Goal: Task Accomplishment & Management: Manage account settings

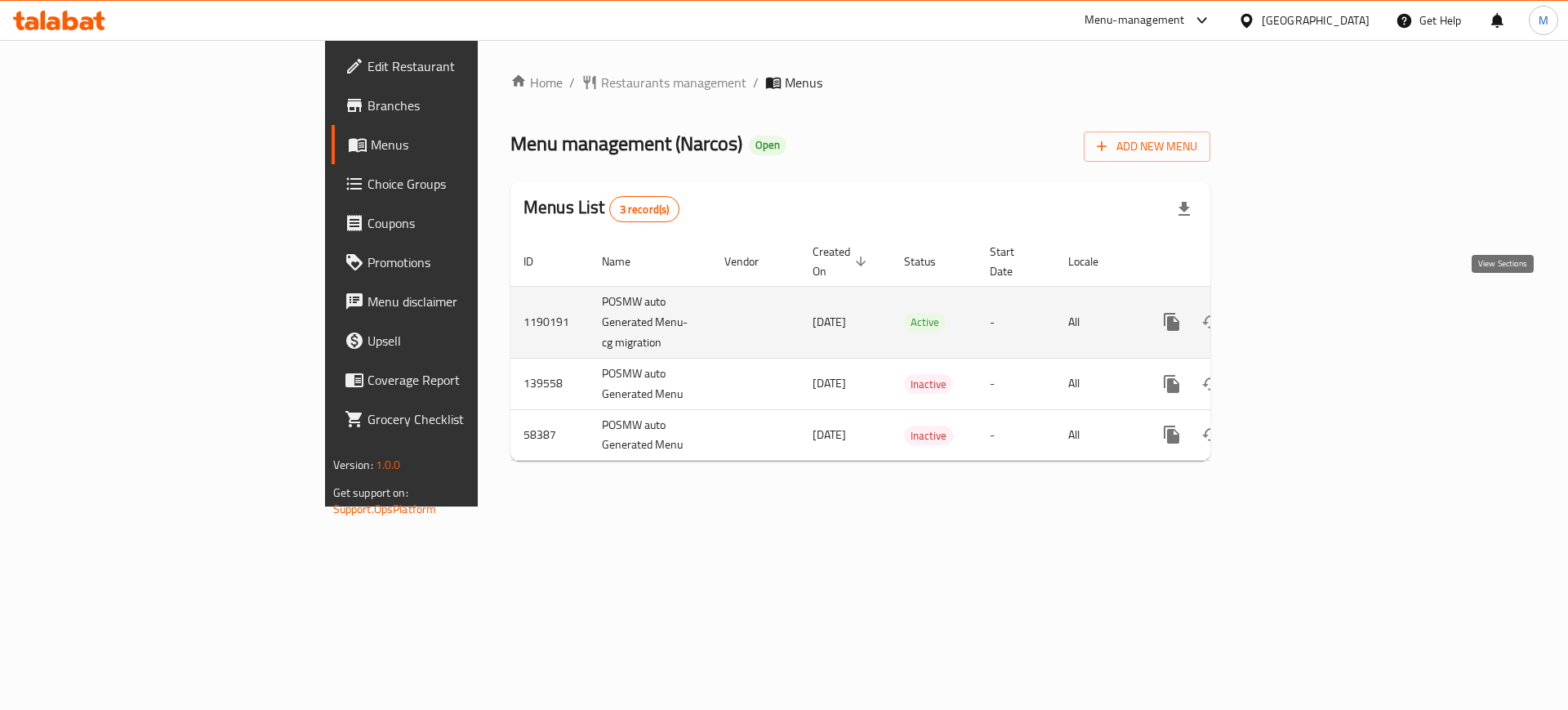
click at [1299, 313] on icon "enhanced table" at bounding box center [1289, 322] width 20 height 20
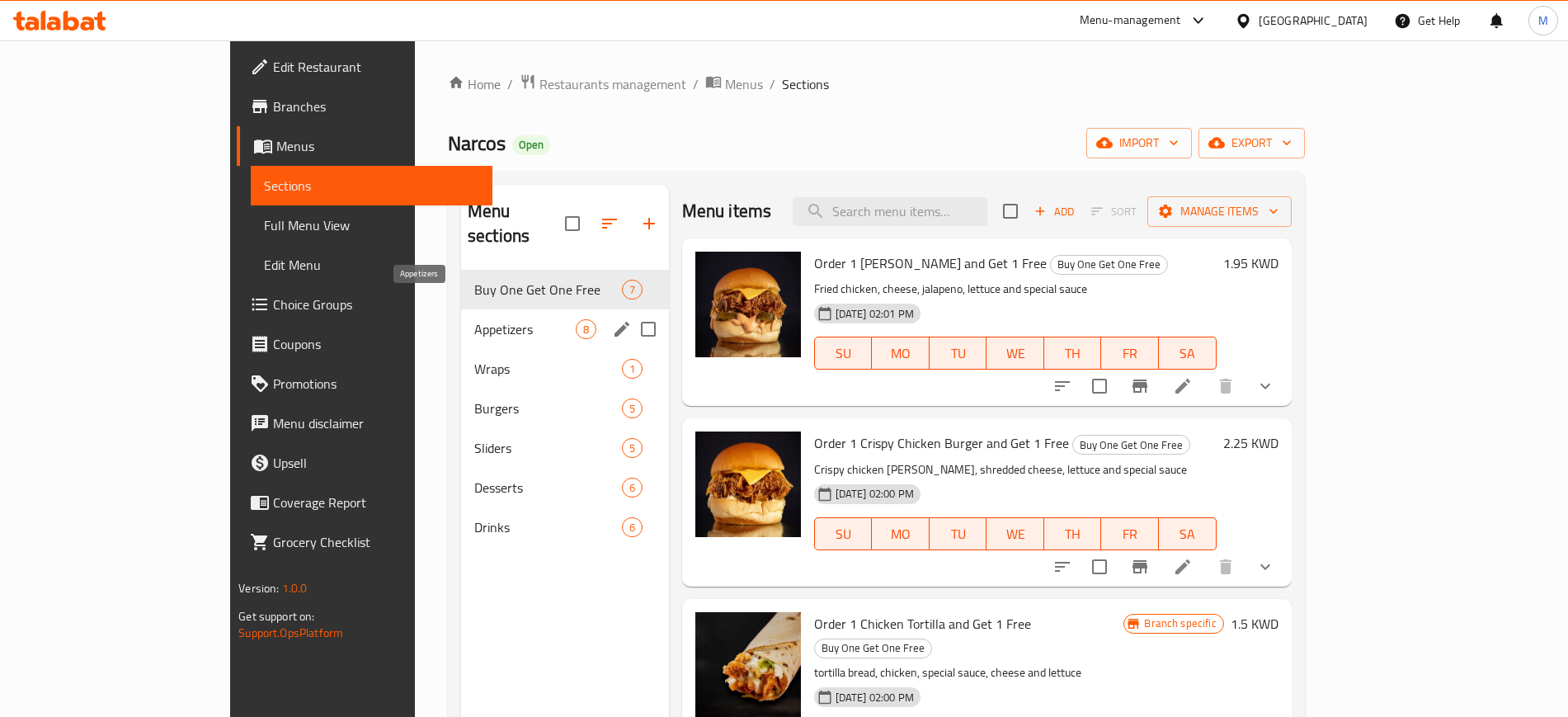
click at [474, 319] on span "Appetizers" at bounding box center [524, 329] width 101 height 20
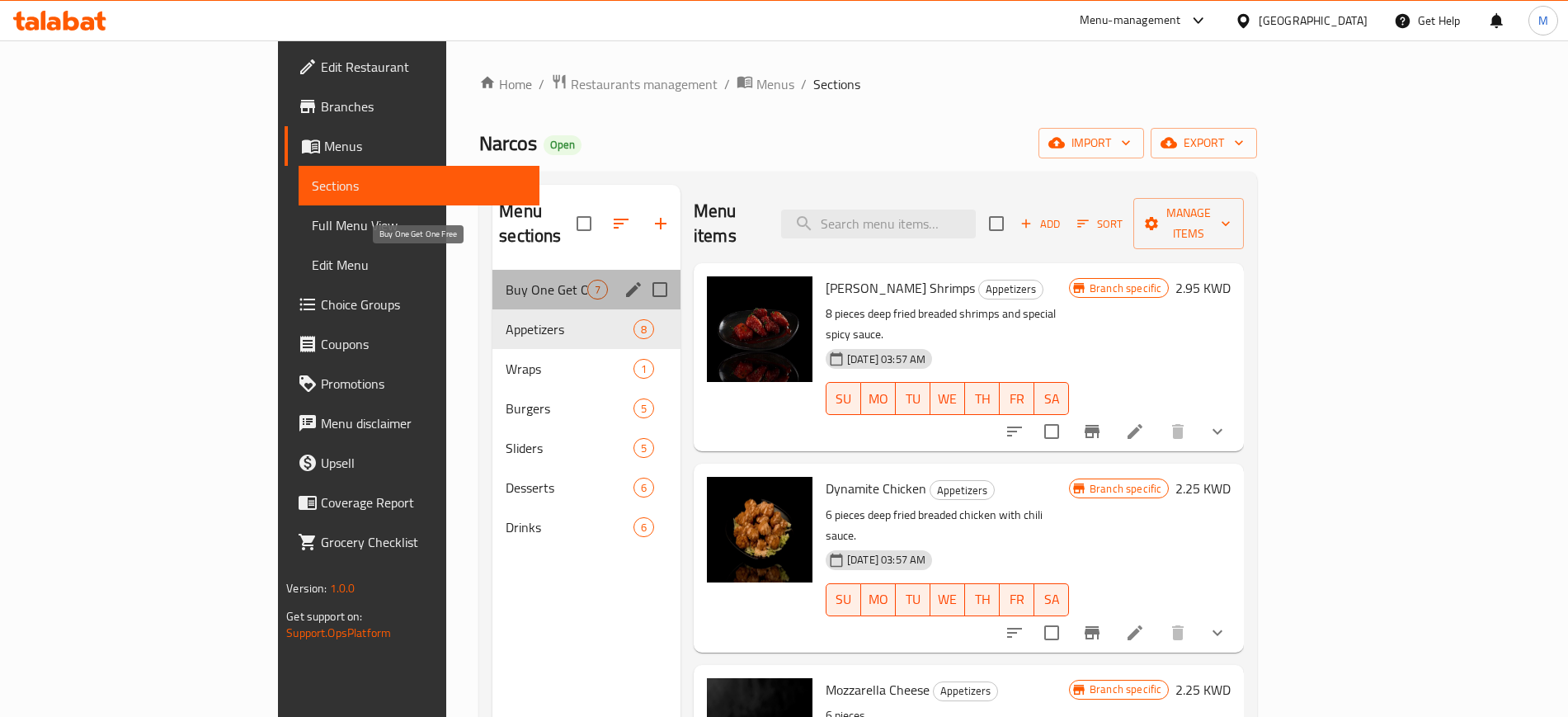
click at [505, 280] on span "Buy One Get One Free" at bounding box center [546, 290] width 82 height 20
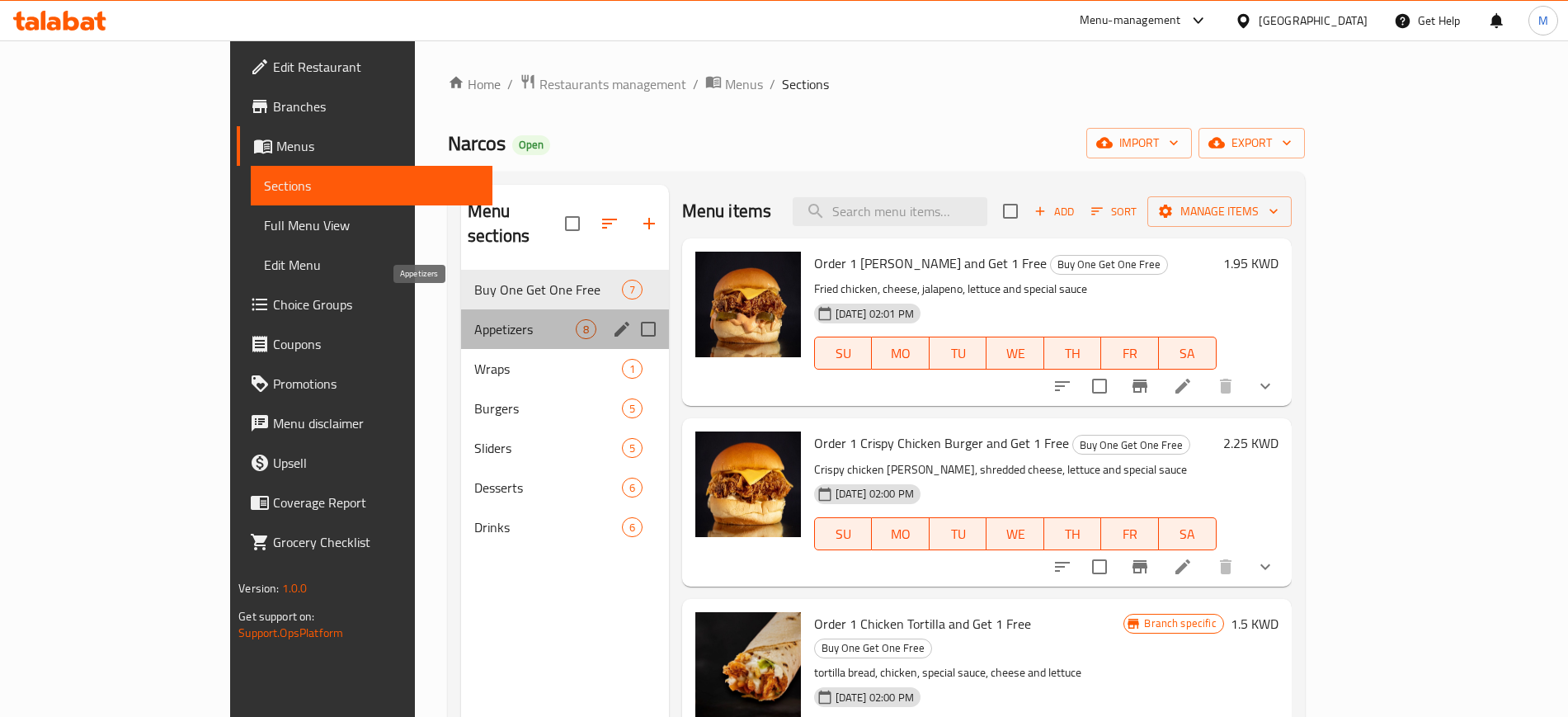
click at [488, 319] on span "Appetizers" at bounding box center [524, 329] width 101 height 20
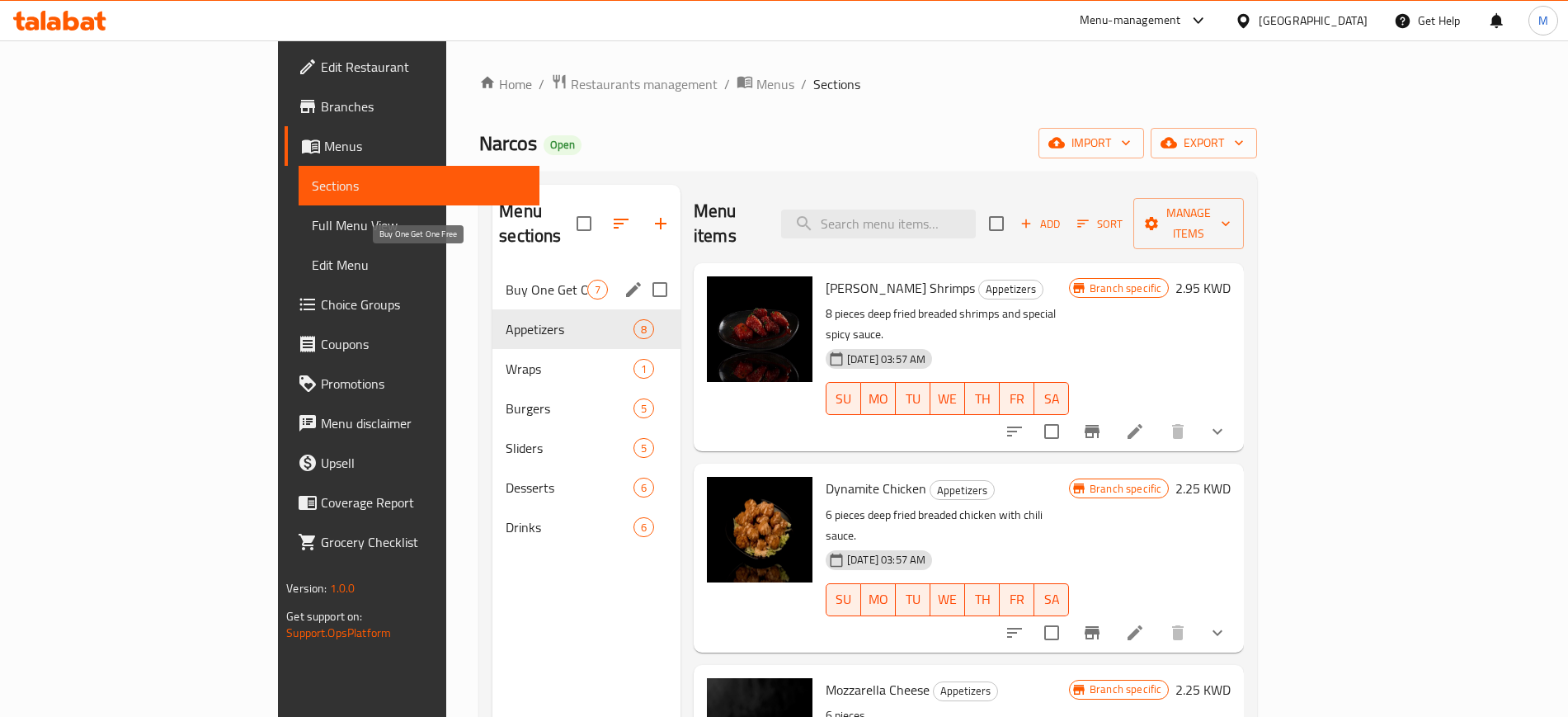
click at [505, 280] on span "Buy One Get One Free" at bounding box center [546, 290] width 82 height 20
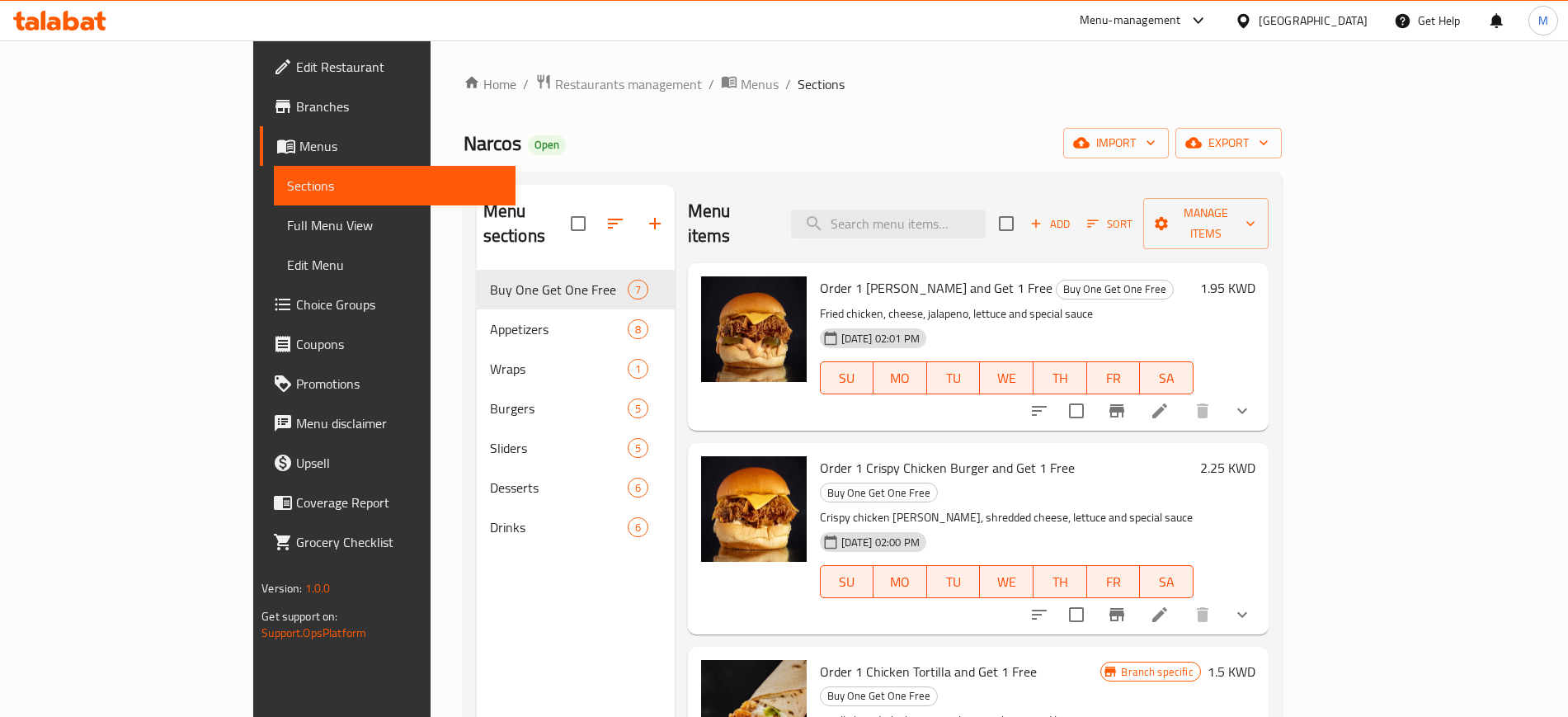
click at [557, 139] on div "Narcos Open import export" at bounding box center [872, 142] width 818 height 30
drag, startPoint x: 938, startPoint y: 294, endPoint x: 1044, endPoint y: 302, distance: 106.3
click at [1044, 302] on div "Order 1 [PERSON_NAME] and Get 1 Free Buy One Get One Free Fried chicken, cheese…" at bounding box center [1007, 347] width 387 height 154
click at [1111, 322] on div "[DATE] 02:01 PM SU MO TU WE TH FR SA" at bounding box center [1007, 367] width 387 height 89
click at [594, 163] on div "Home / Restaurants management / Menus / Sections Narcos Open import export Menu…" at bounding box center [872, 494] width 818 height 842
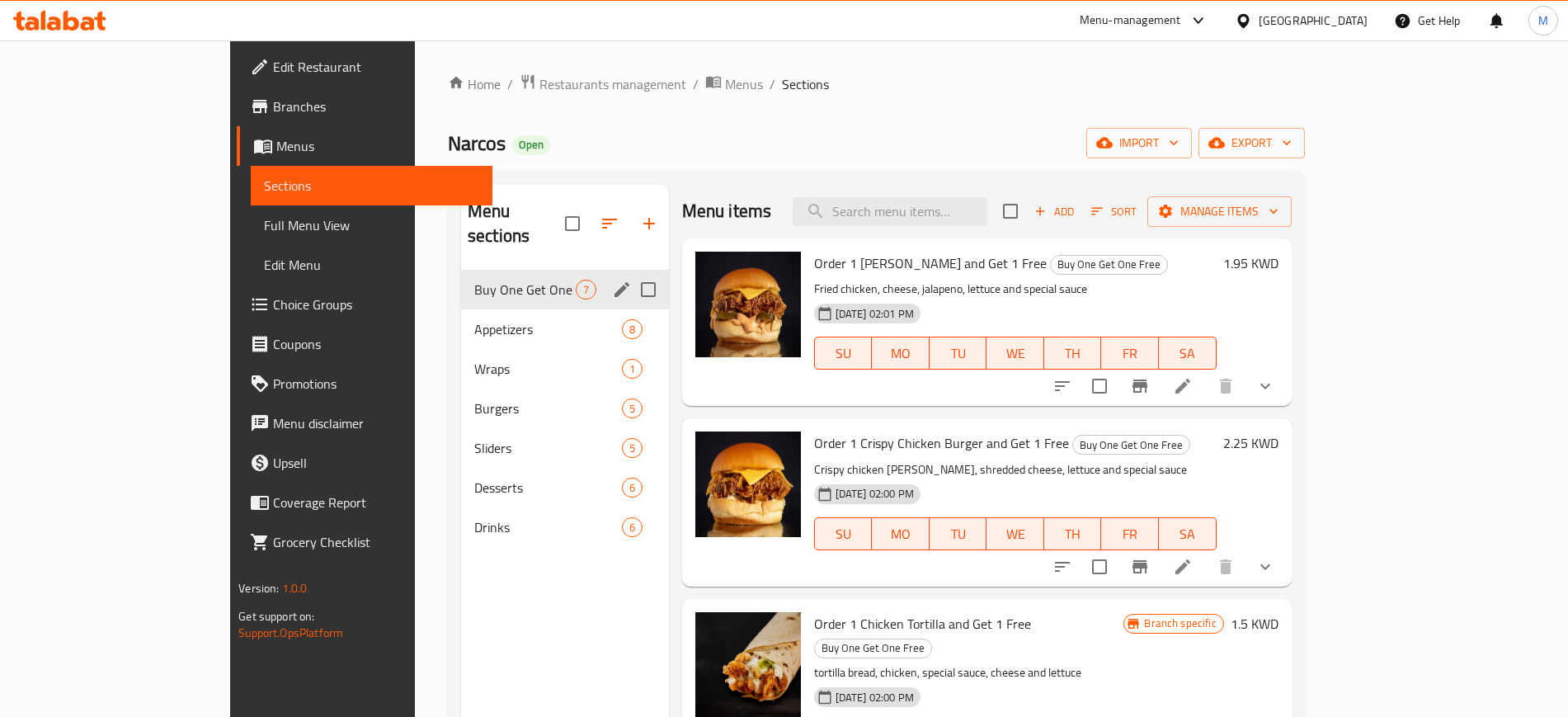
click at [631, 272] on input "Menu sections" at bounding box center [649, 289] width 35 height 35
checkbox input "true"
click at [565, 213] on icon "button" at bounding box center [575, 223] width 20 height 20
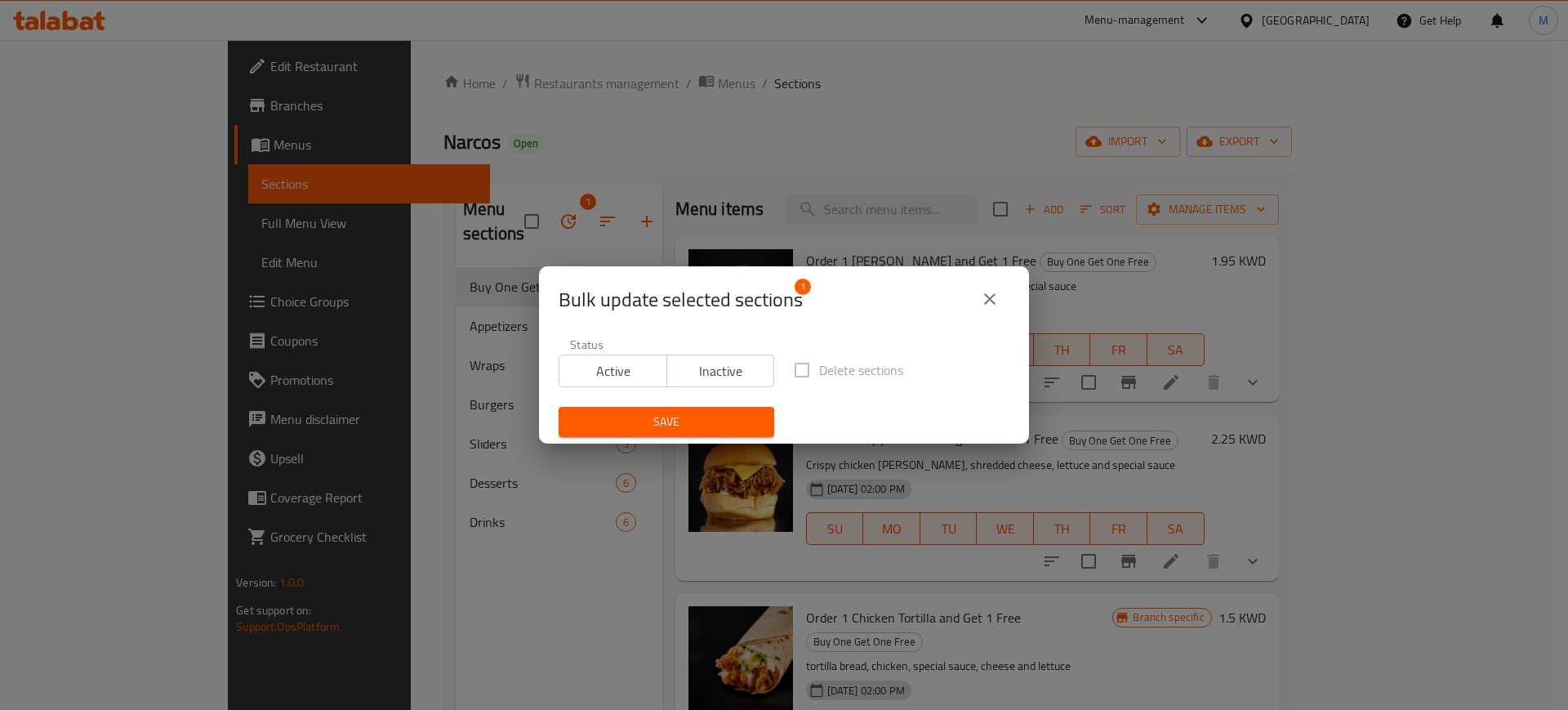
click at [705, 360] on span "Inactive" at bounding box center [720, 371] width 95 height 23
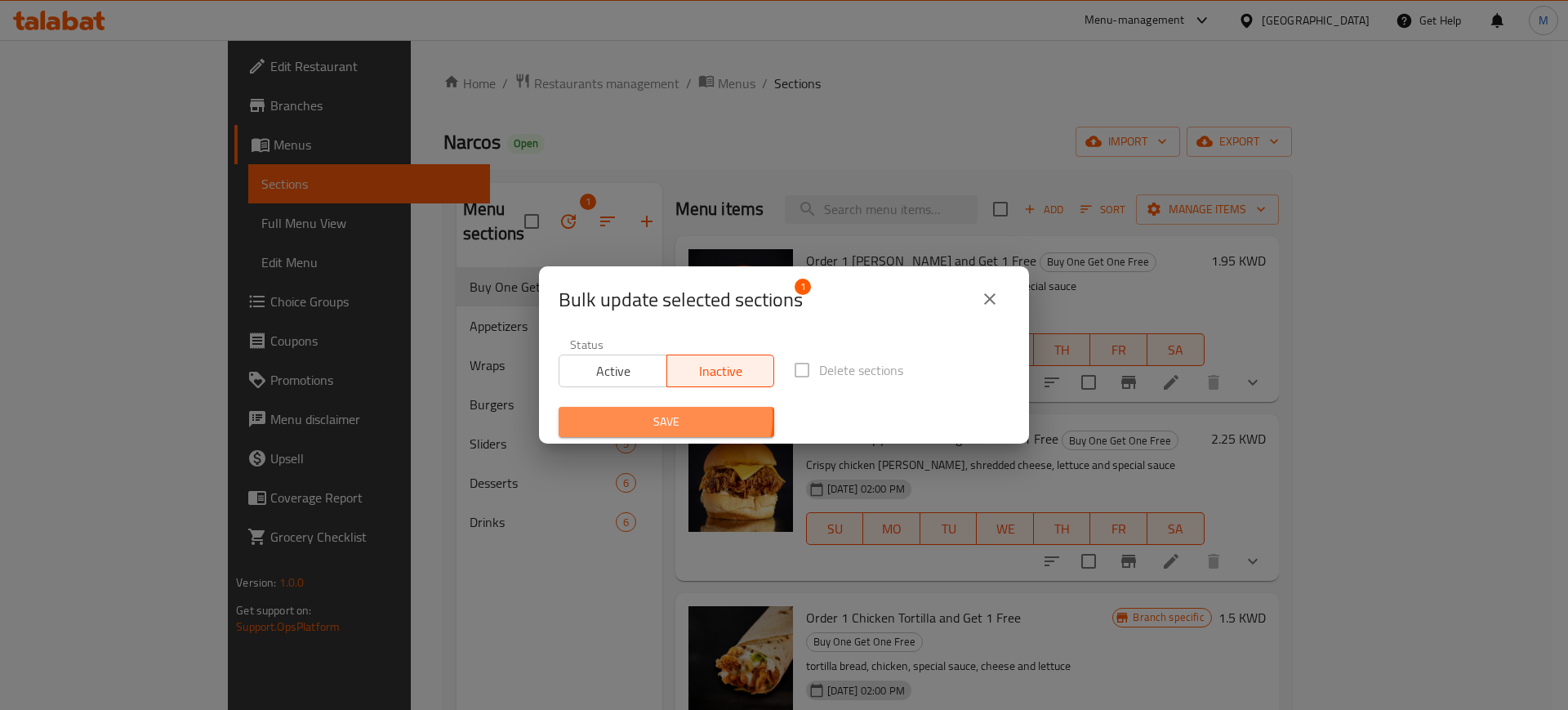
click at [663, 416] on span "Save" at bounding box center [666, 422] width 190 height 21
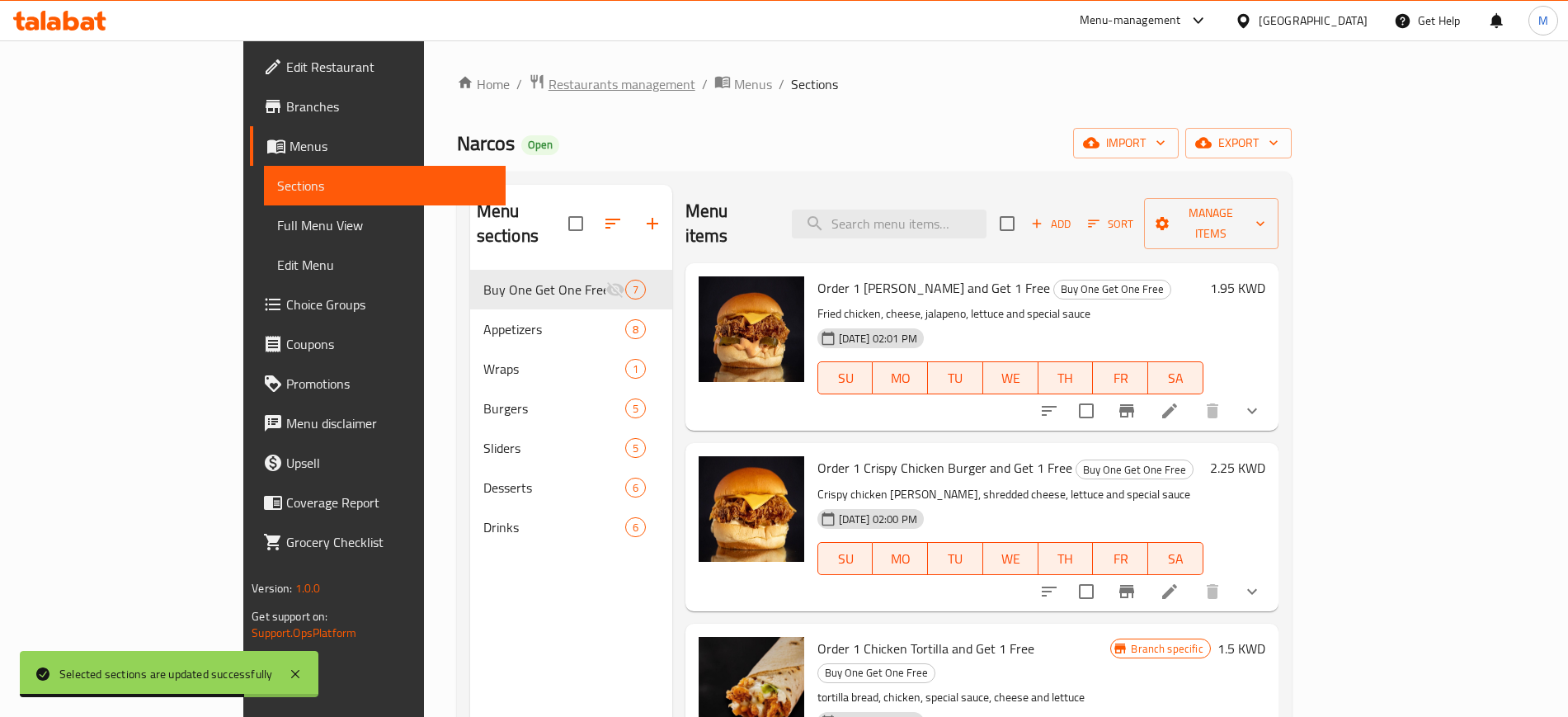
click at [548, 78] on span "Restaurants management" at bounding box center [621, 84] width 147 height 20
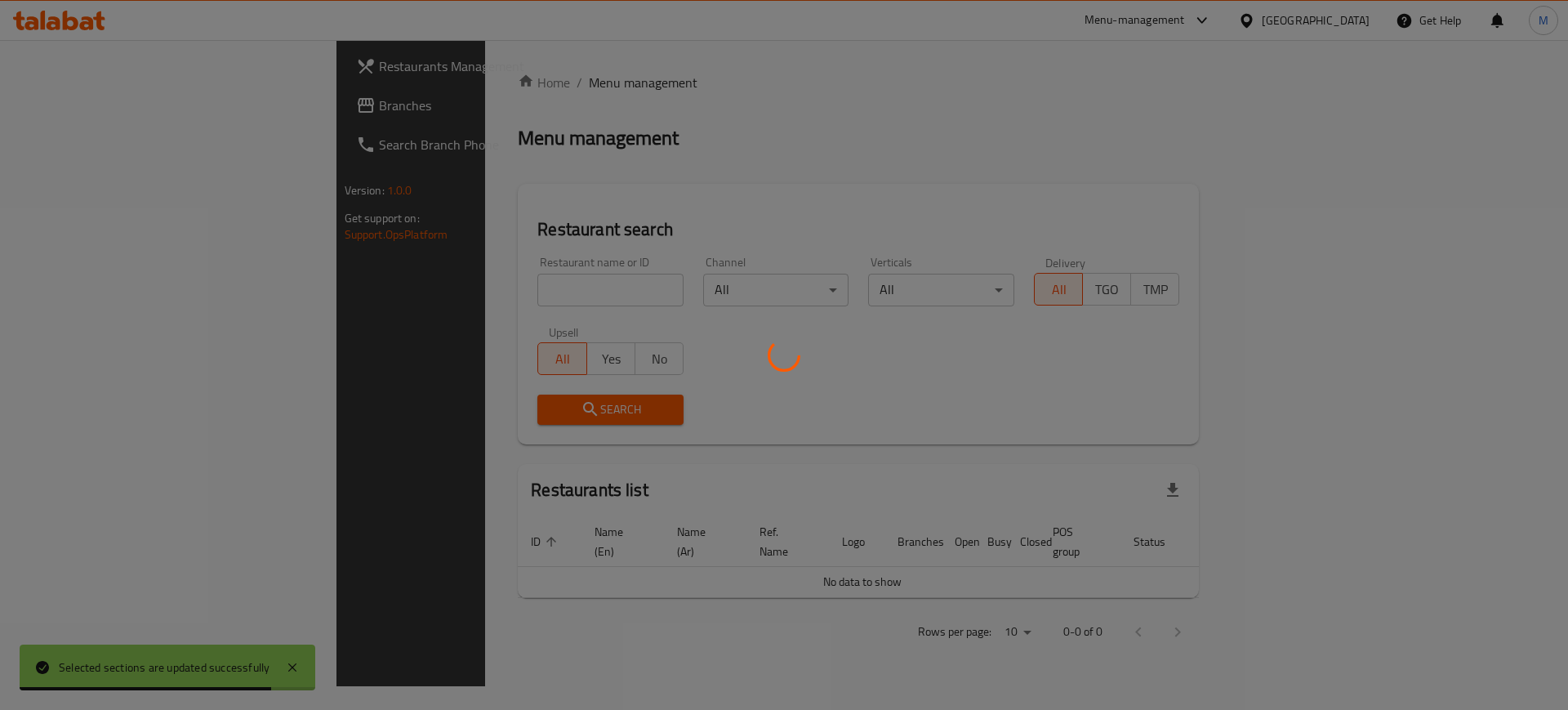
click at [459, 292] on div at bounding box center [784, 355] width 1568 height 710
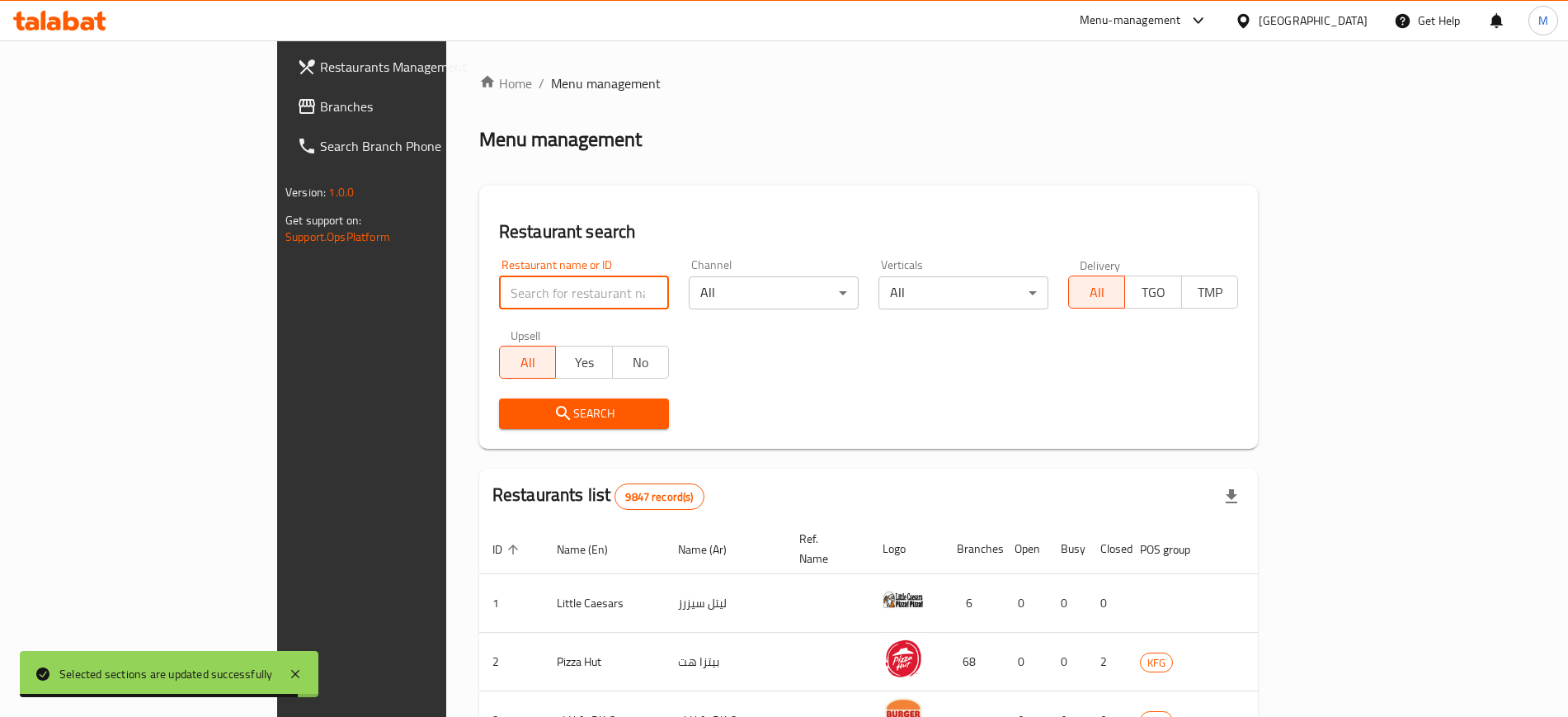
click at [499, 295] on input "search" at bounding box center [584, 293] width 170 height 33
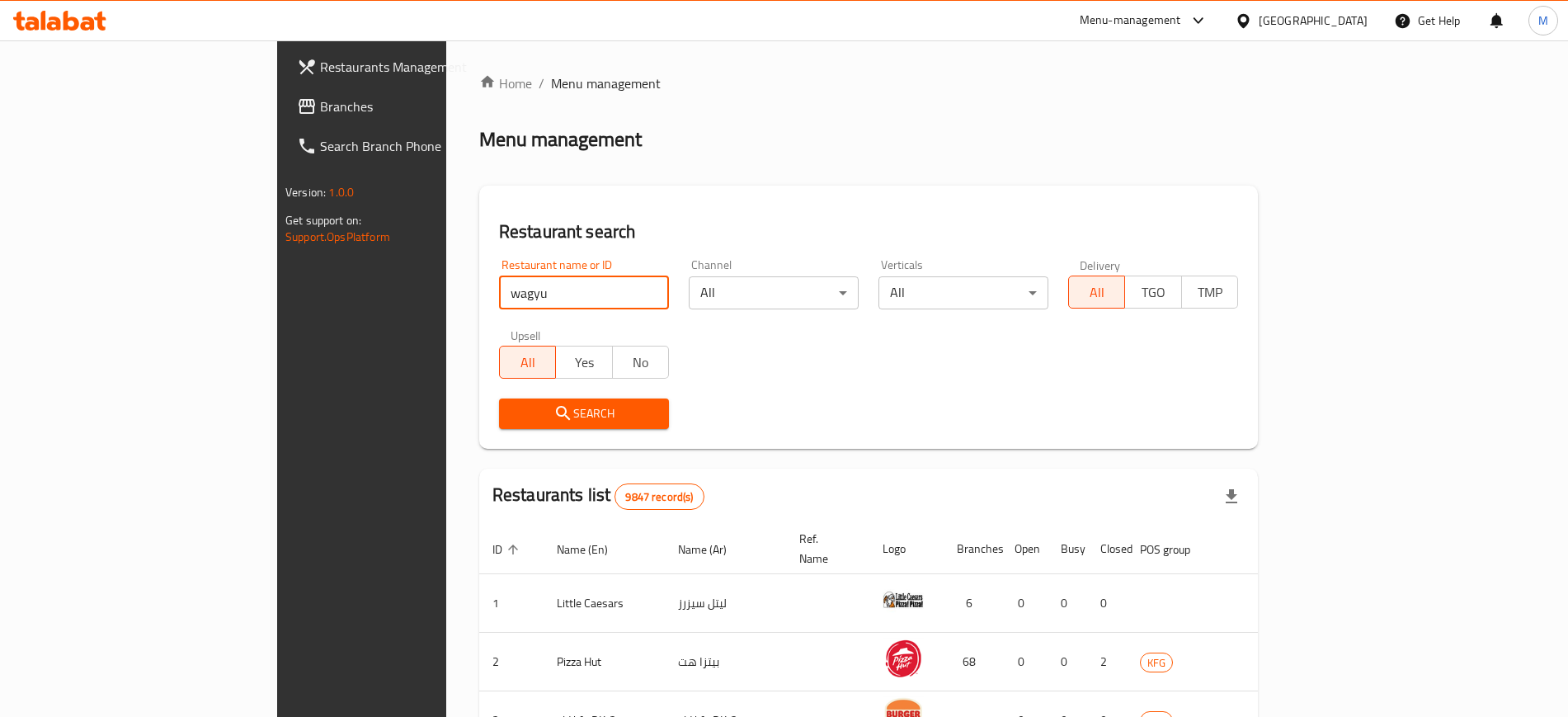
type input "wagyu"
click button "Search" at bounding box center [584, 413] width 170 height 30
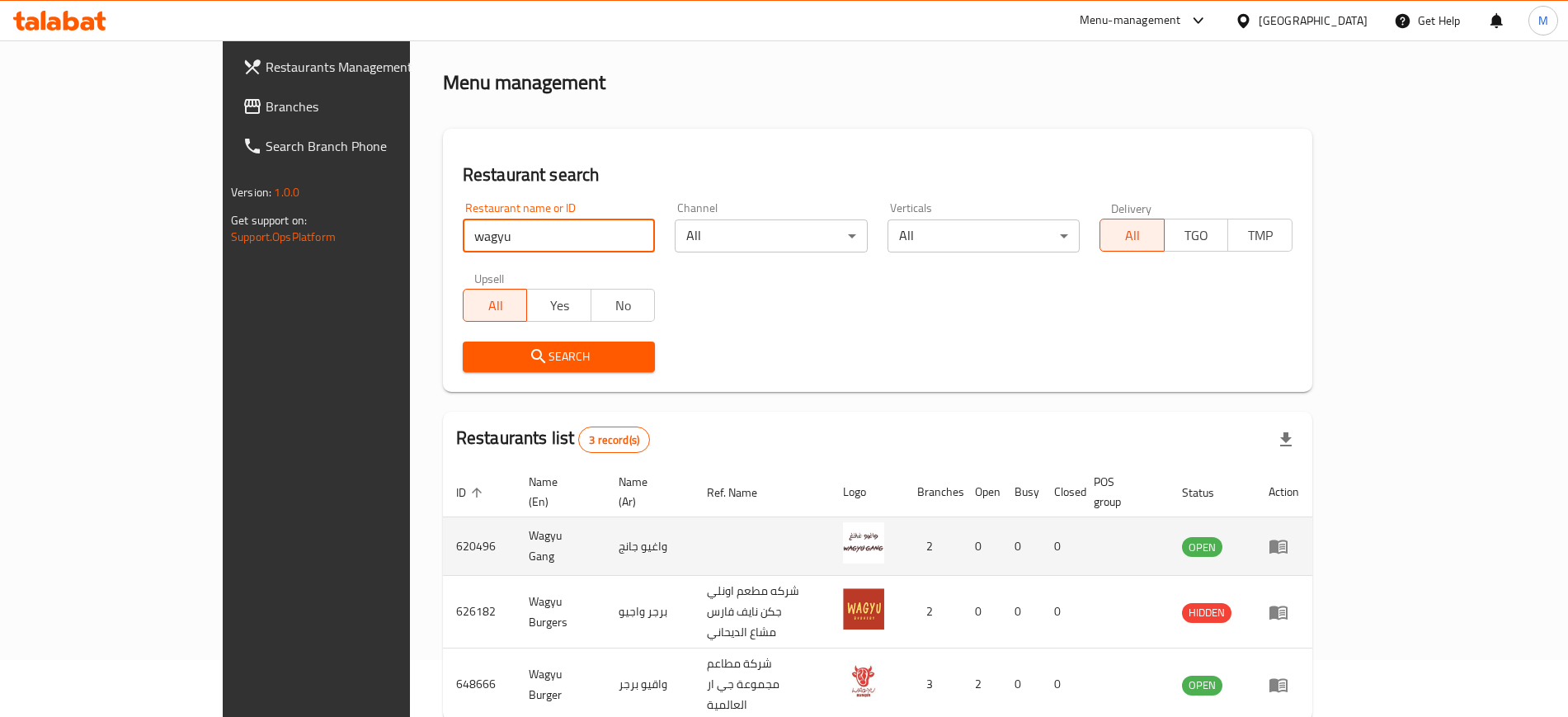
scroll to position [104, 0]
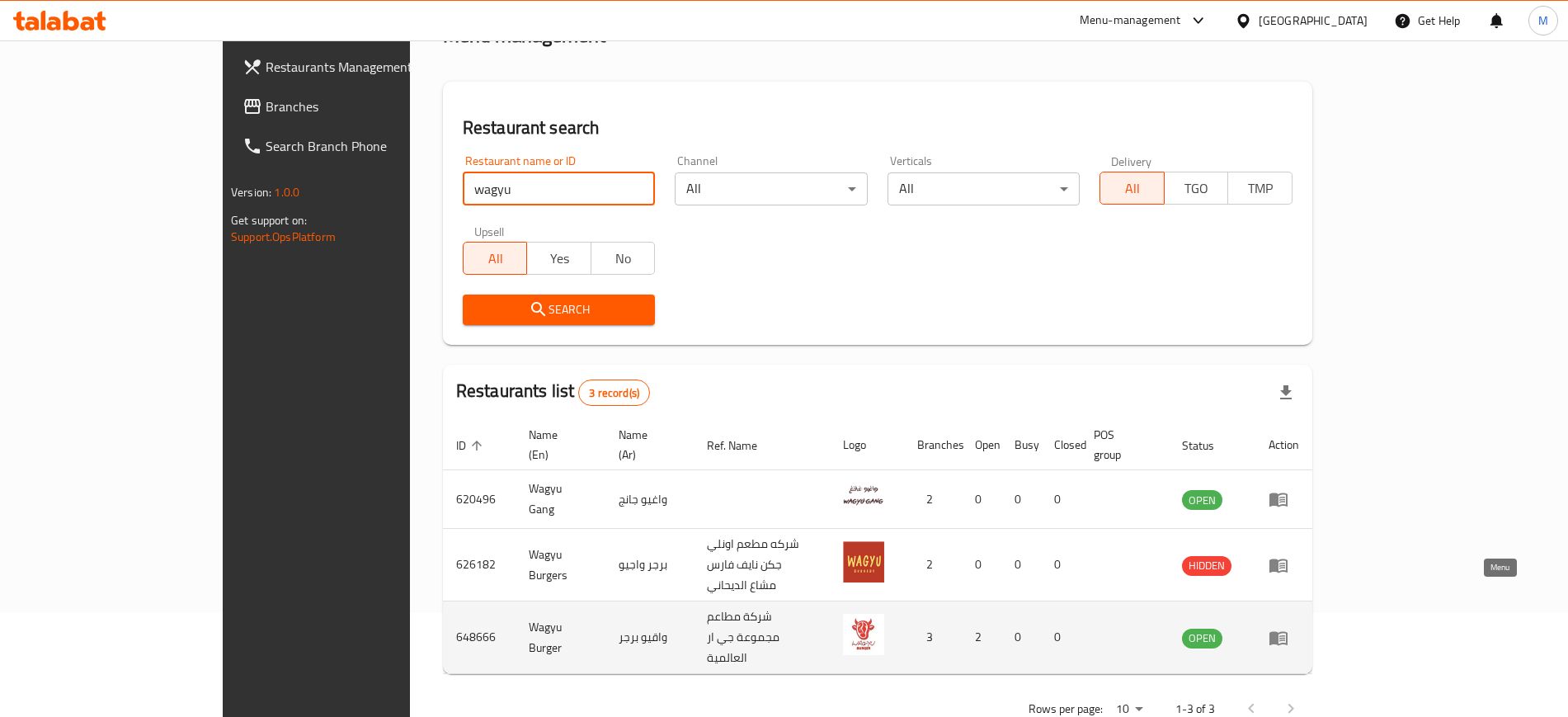
click at [1289, 628] on icon "enhanced table" at bounding box center [1279, 638] width 20 height 20
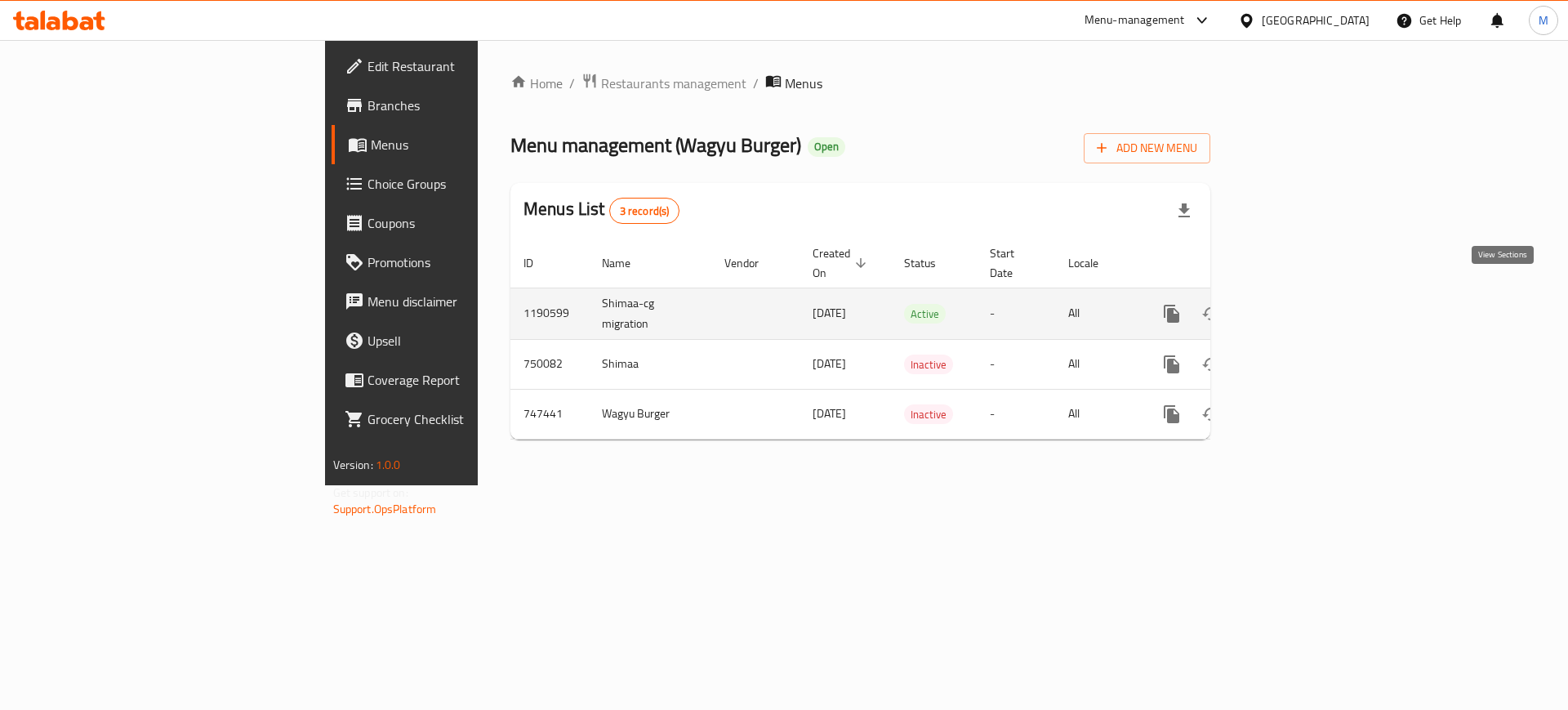
click at [1299, 304] on icon "enhanced table" at bounding box center [1289, 313] width 20 height 20
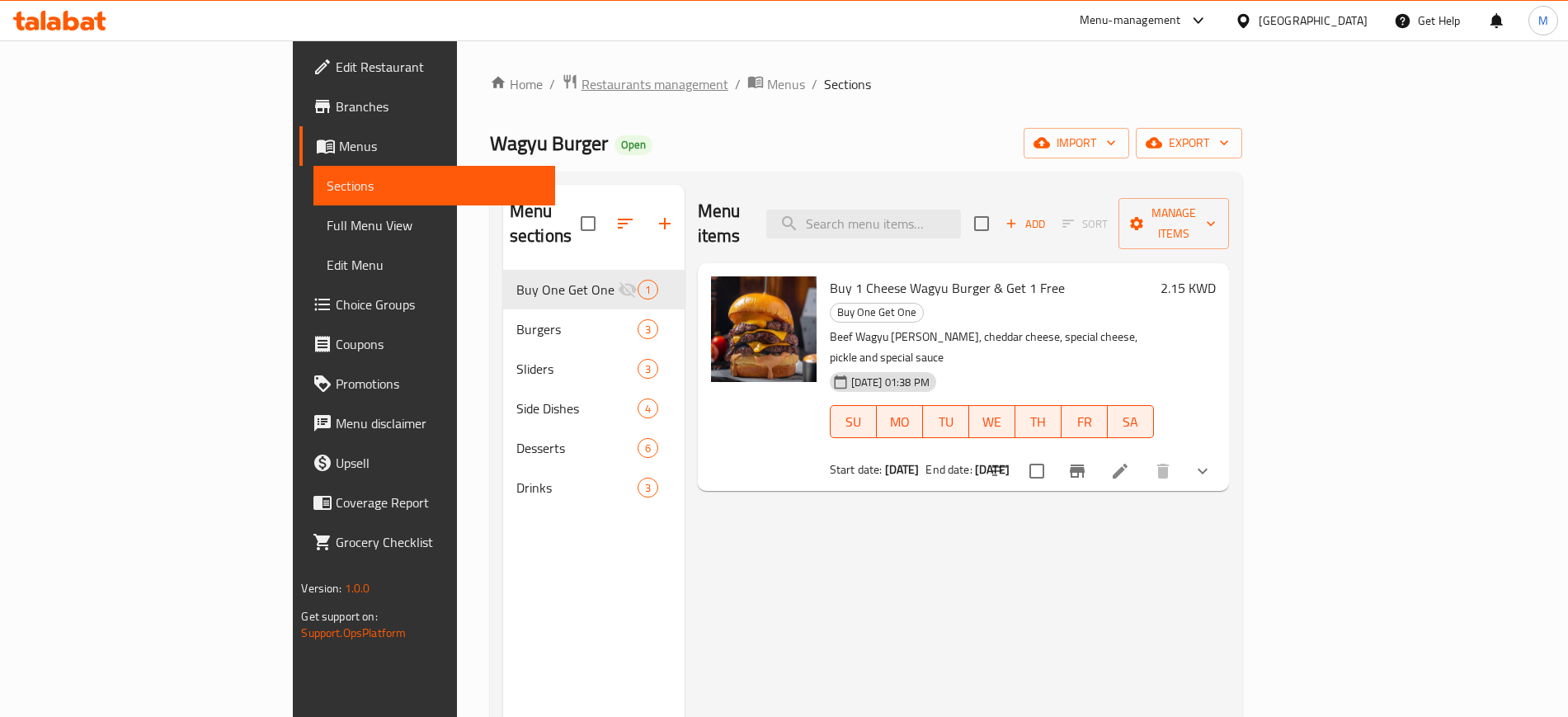
click at [582, 82] on span "Restaurants management" at bounding box center [655, 84] width 147 height 20
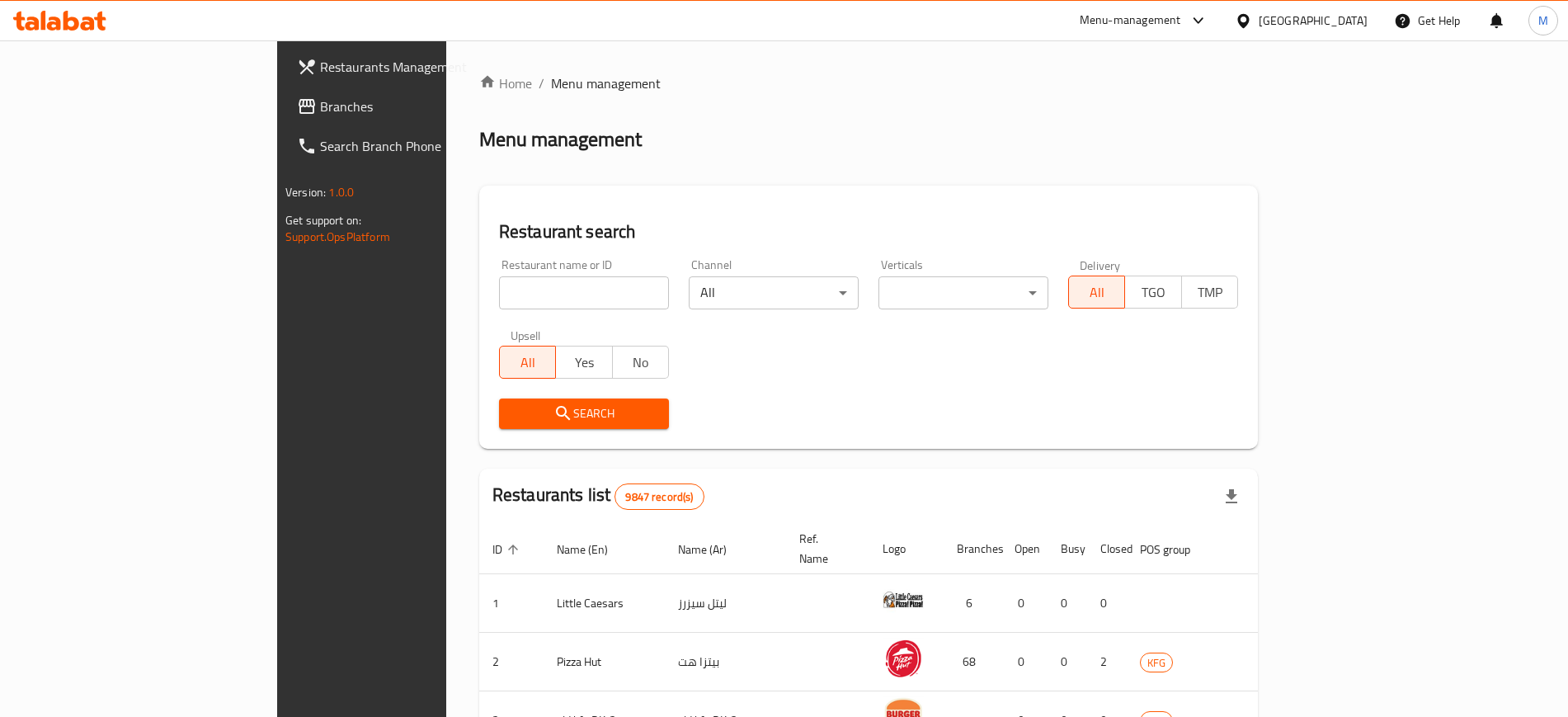
click at [499, 295] on input "search" at bounding box center [584, 293] width 170 height 33
type input "rocket chicken"
click button "Search" at bounding box center [584, 413] width 170 height 30
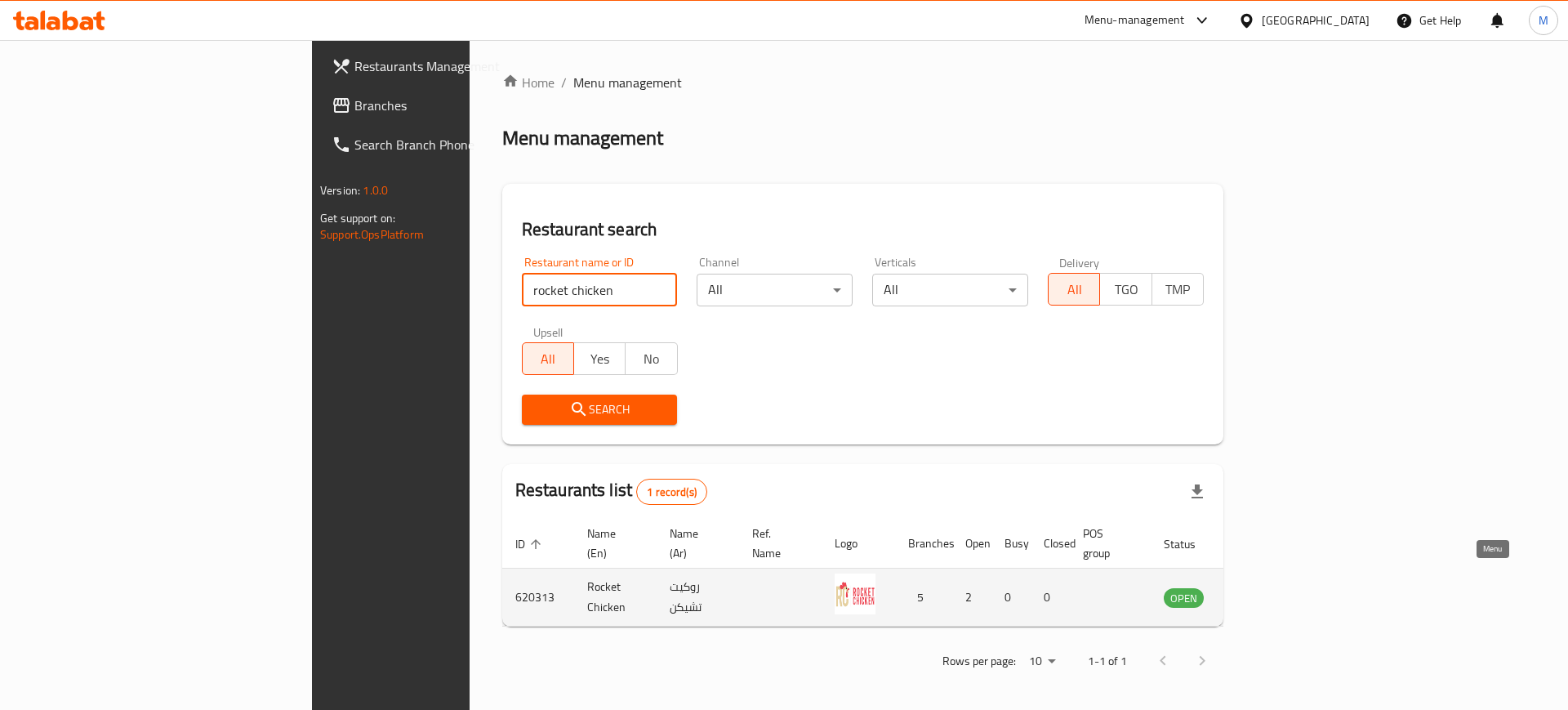
click at [1268, 592] on icon "enhanced table" at bounding box center [1259, 598] width 18 height 14
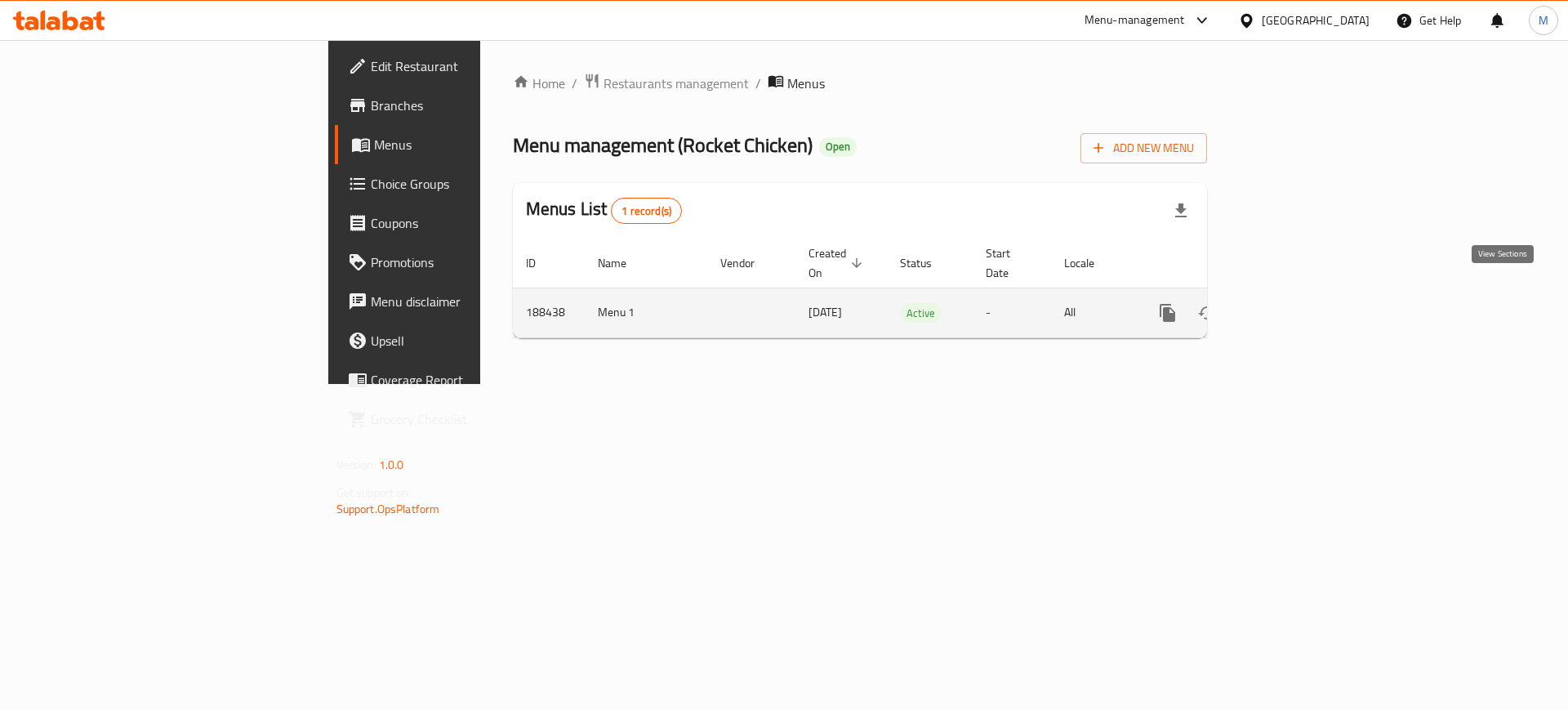
click at [1294, 304] on icon "enhanced table" at bounding box center [1285, 313] width 20 height 20
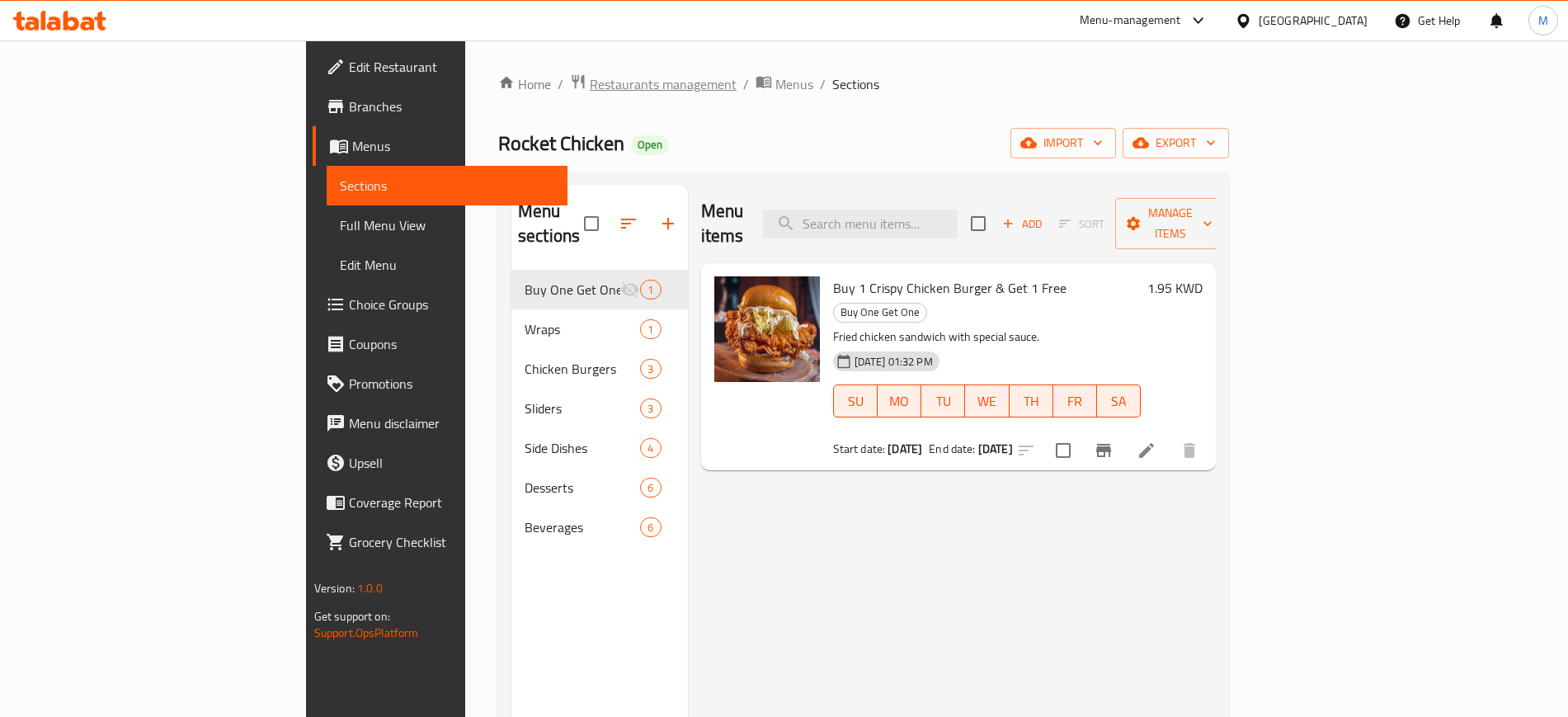
click at [590, 90] on span "Restaurants management" at bounding box center [663, 84] width 147 height 20
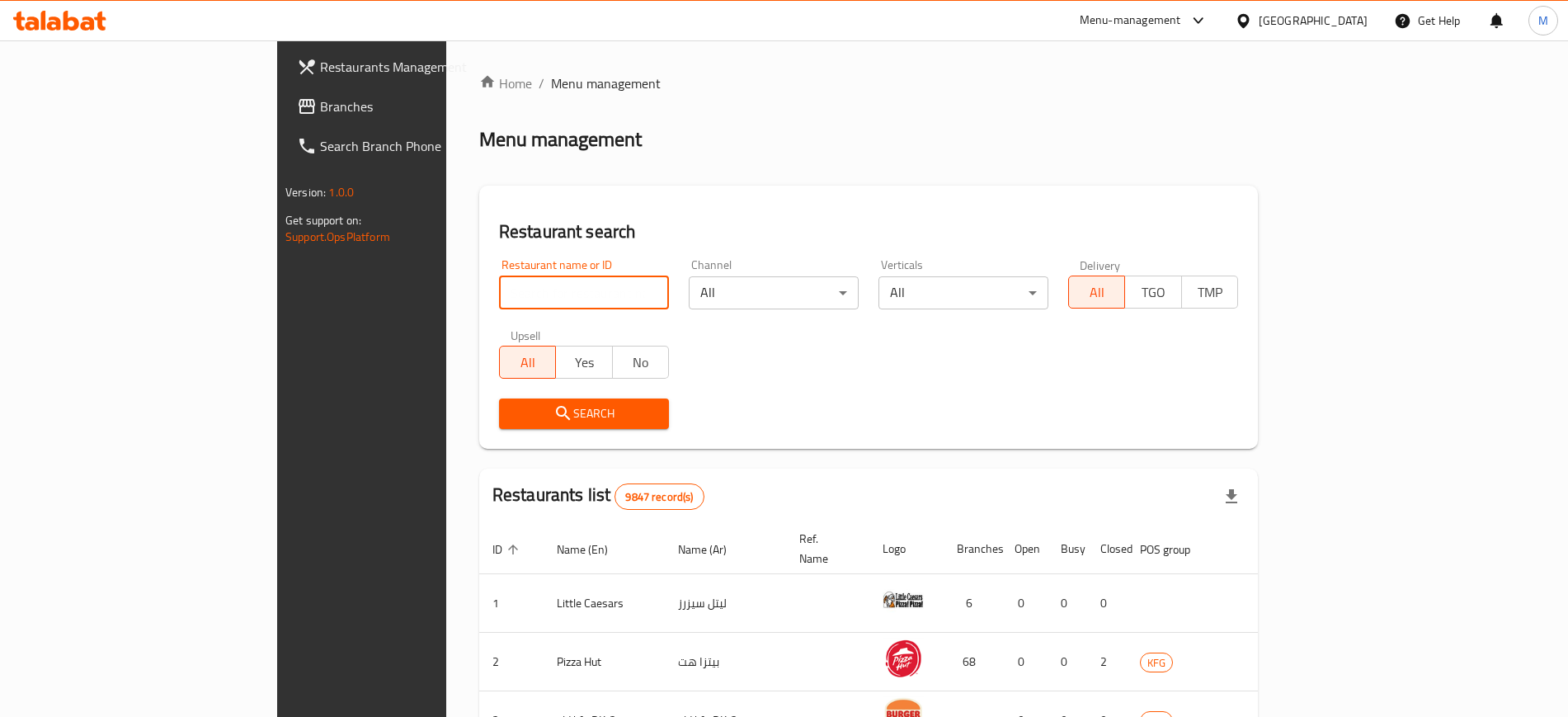
click at [499, 293] on input "search" at bounding box center [584, 293] width 170 height 33
type input "bjama"
click button "Search" at bounding box center [584, 413] width 170 height 30
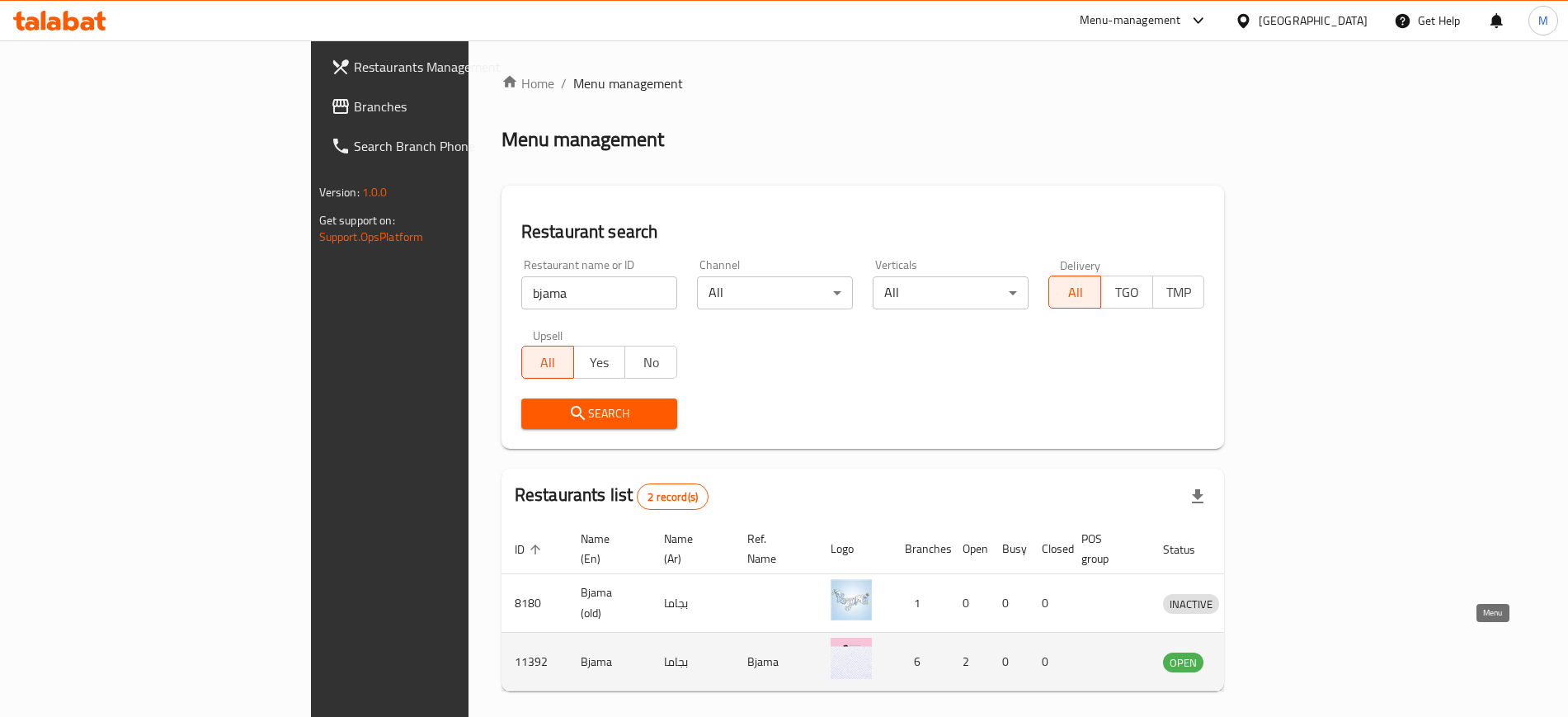
click at [1272, 652] on icon "enhanced table" at bounding box center [1262, 662] width 20 height 20
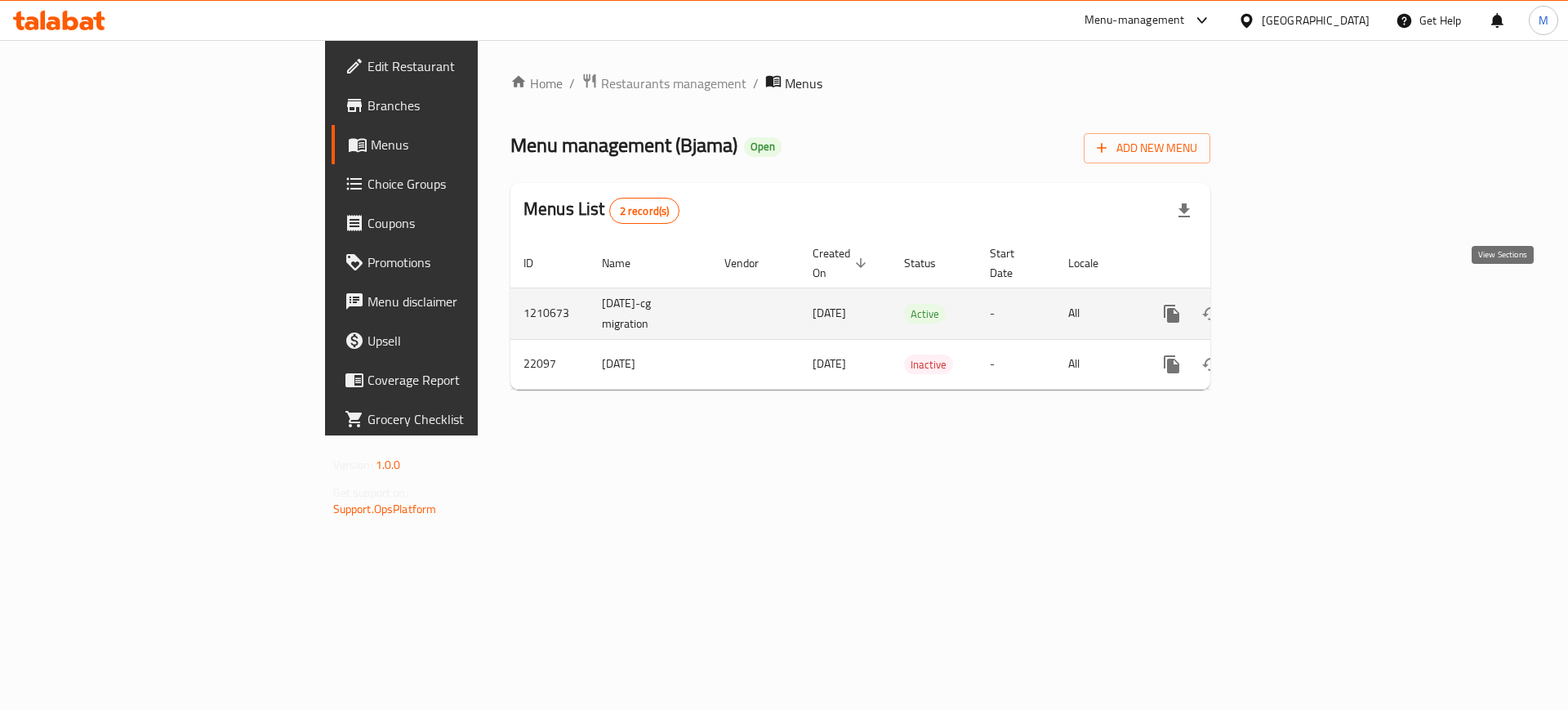
click at [1296, 306] on icon "enhanced table" at bounding box center [1289, 313] width 14 height 14
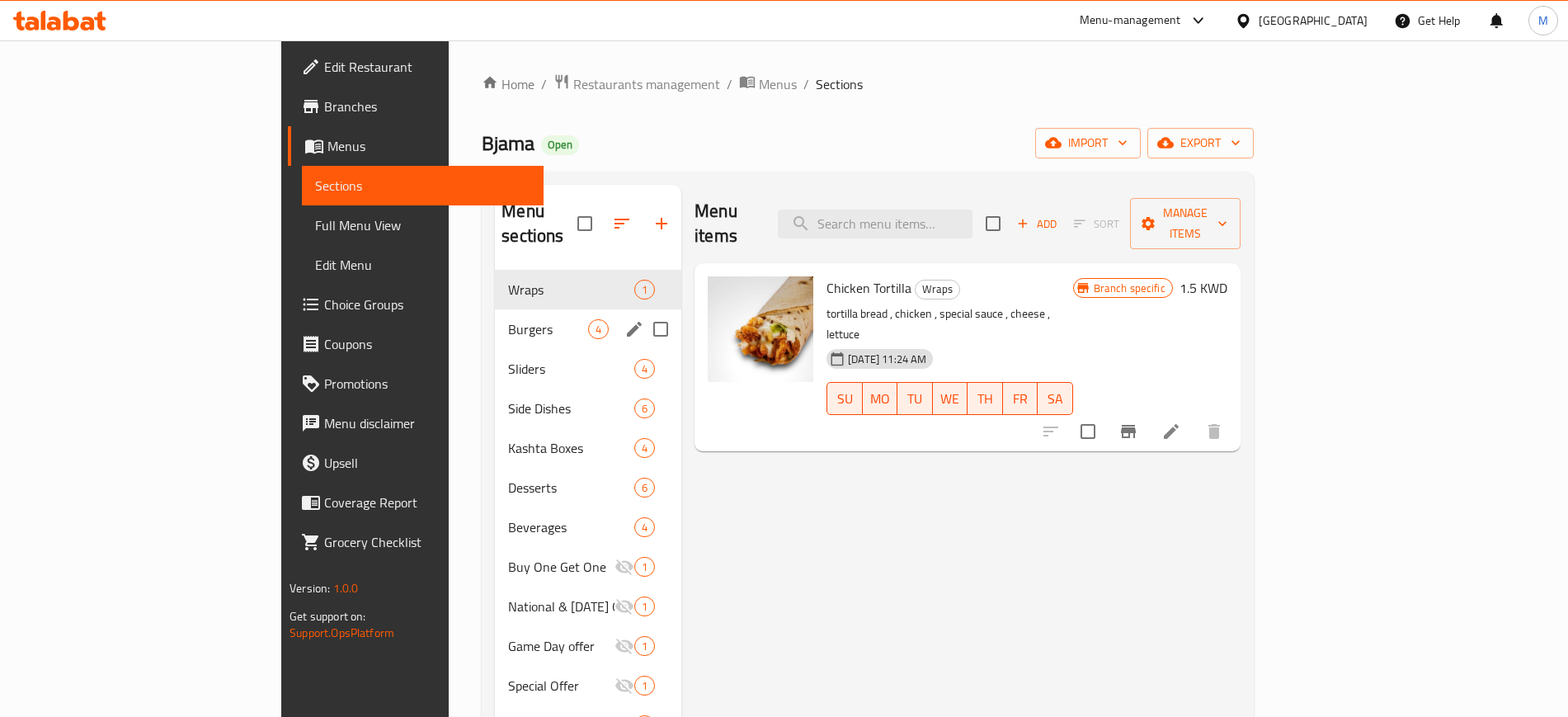
click at [495, 314] on div "Burgers 4" at bounding box center [588, 328] width 186 height 39
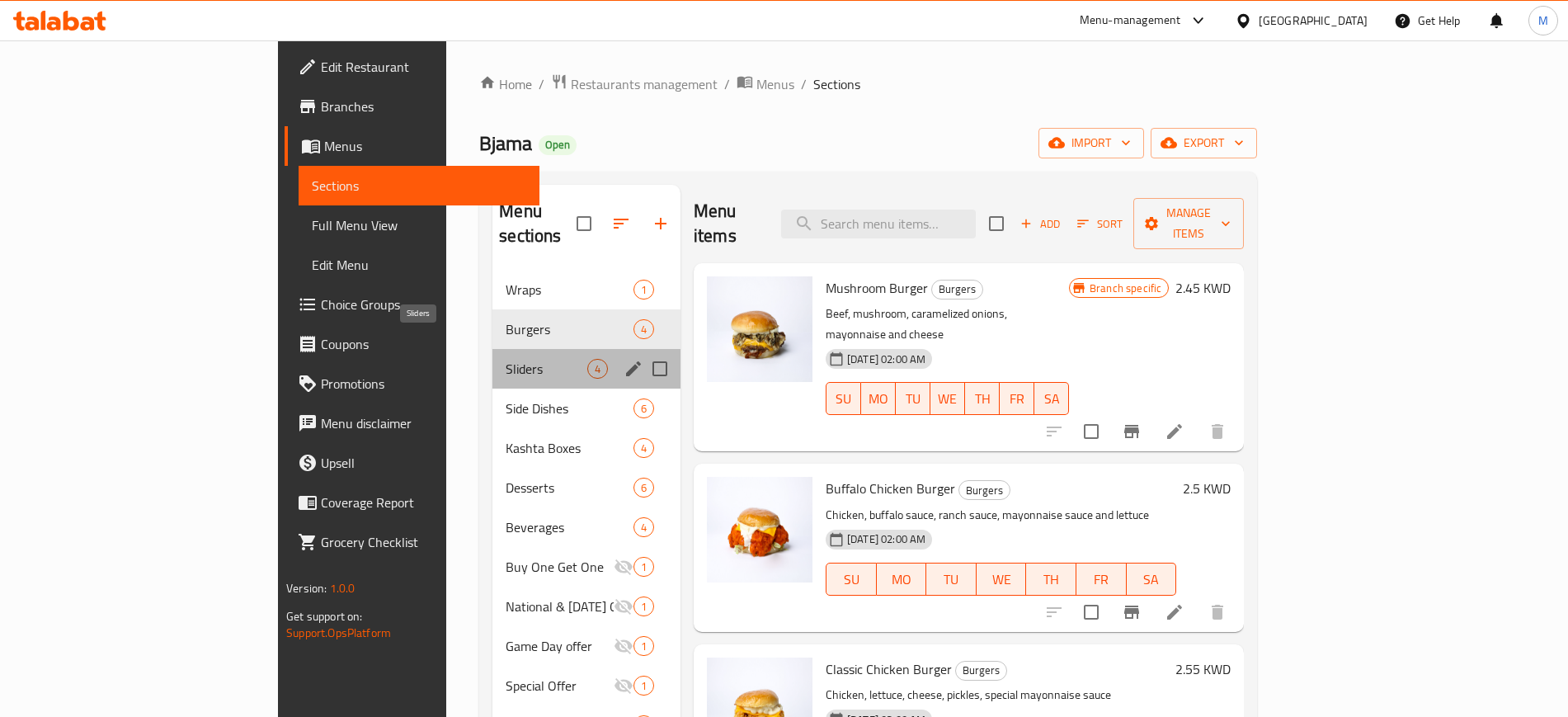
click at [505, 358] on span "Sliders" at bounding box center [546, 369] width 82 height 20
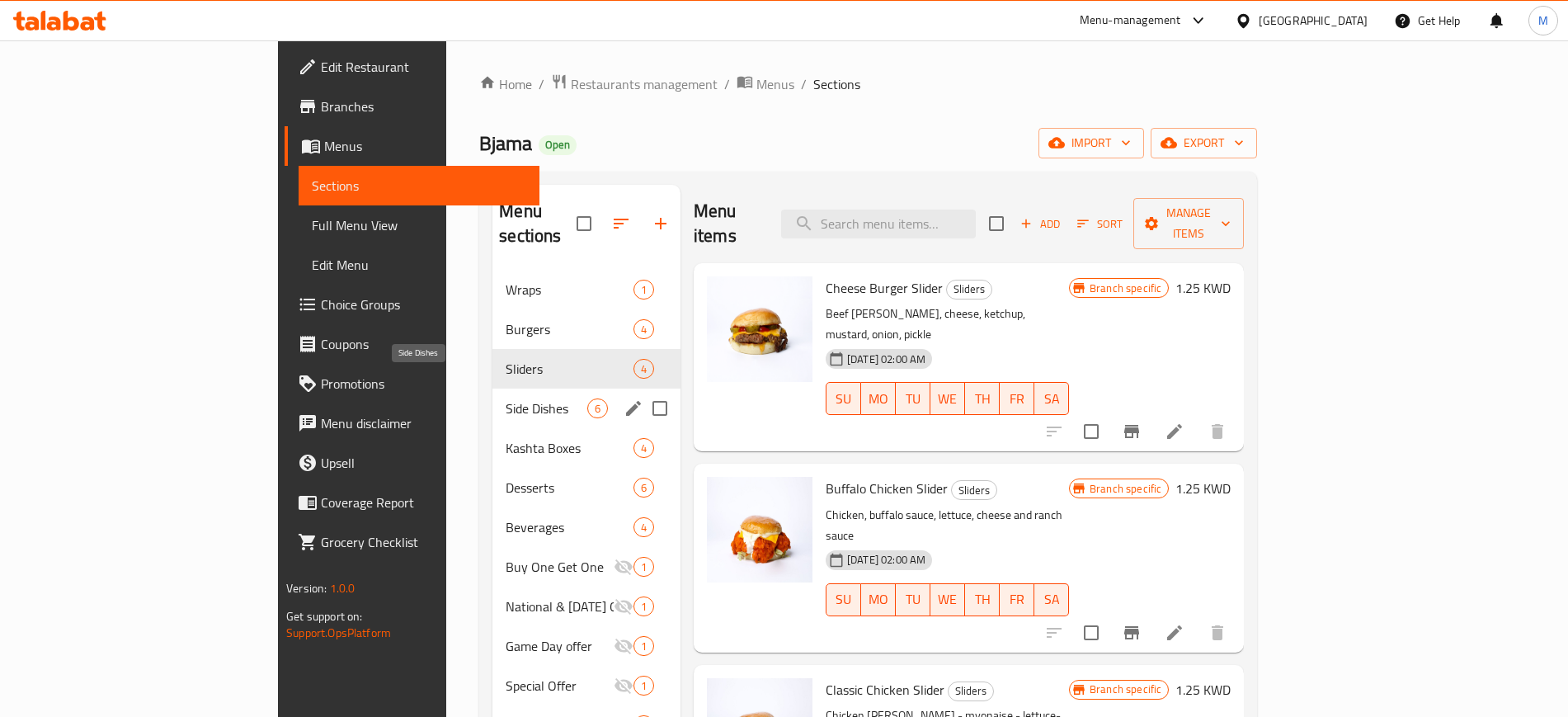
click at [505, 399] on span "Side Dishes" at bounding box center [546, 409] width 82 height 20
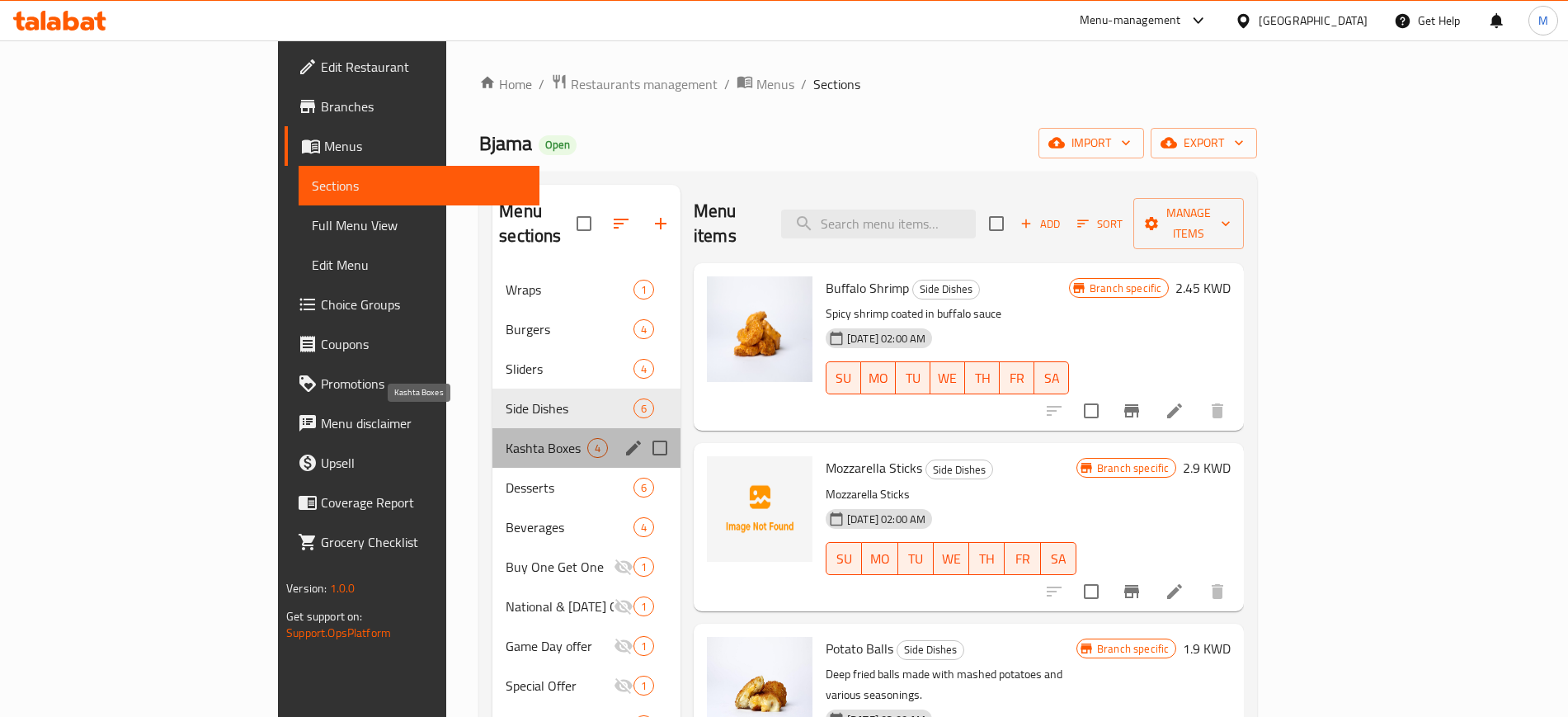
drag, startPoint x: 433, startPoint y: 421, endPoint x: 431, endPoint y: 464, distance: 43.0
click at [505, 438] on span "Kashta Boxes" at bounding box center [546, 448] width 82 height 20
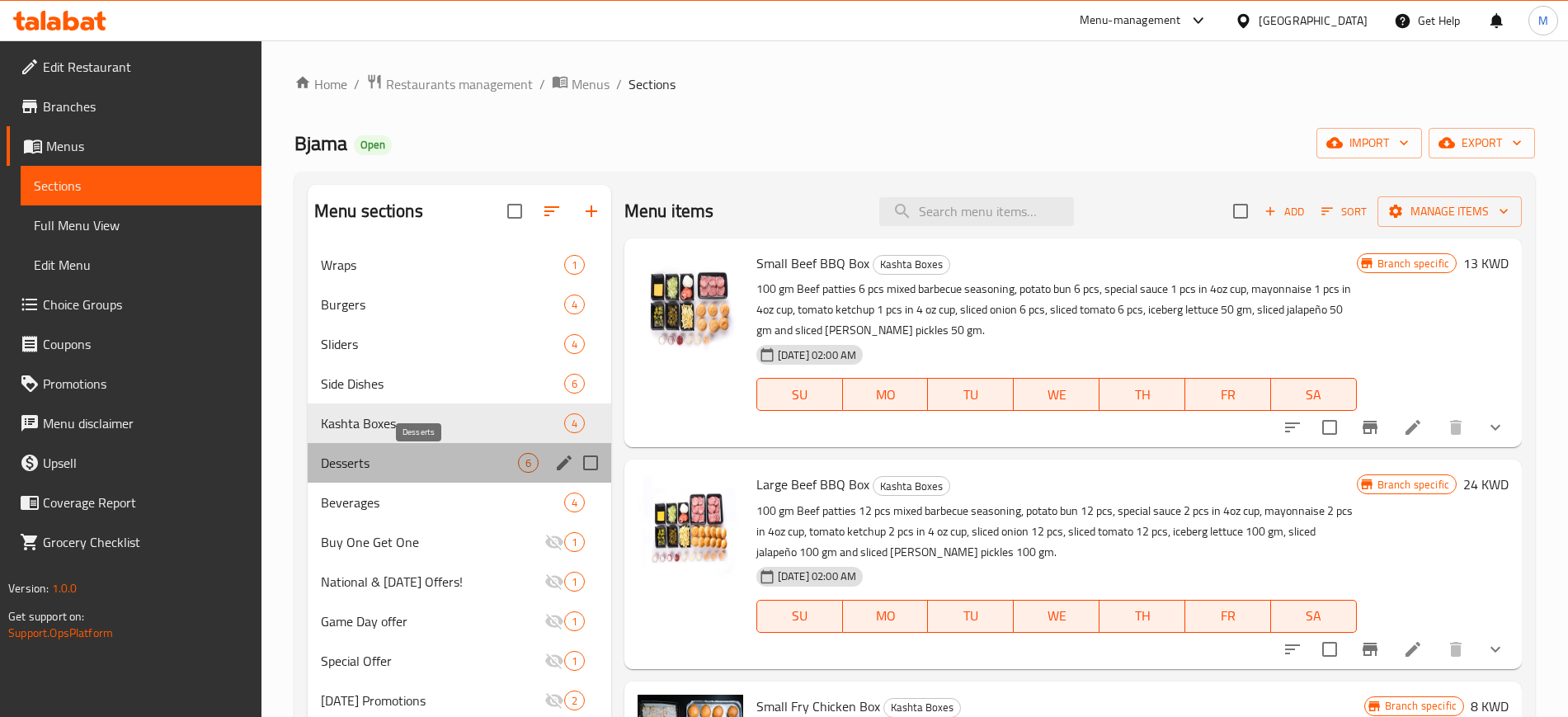
click at [431, 465] on span "Desserts" at bounding box center [420, 463] width 197 height 20
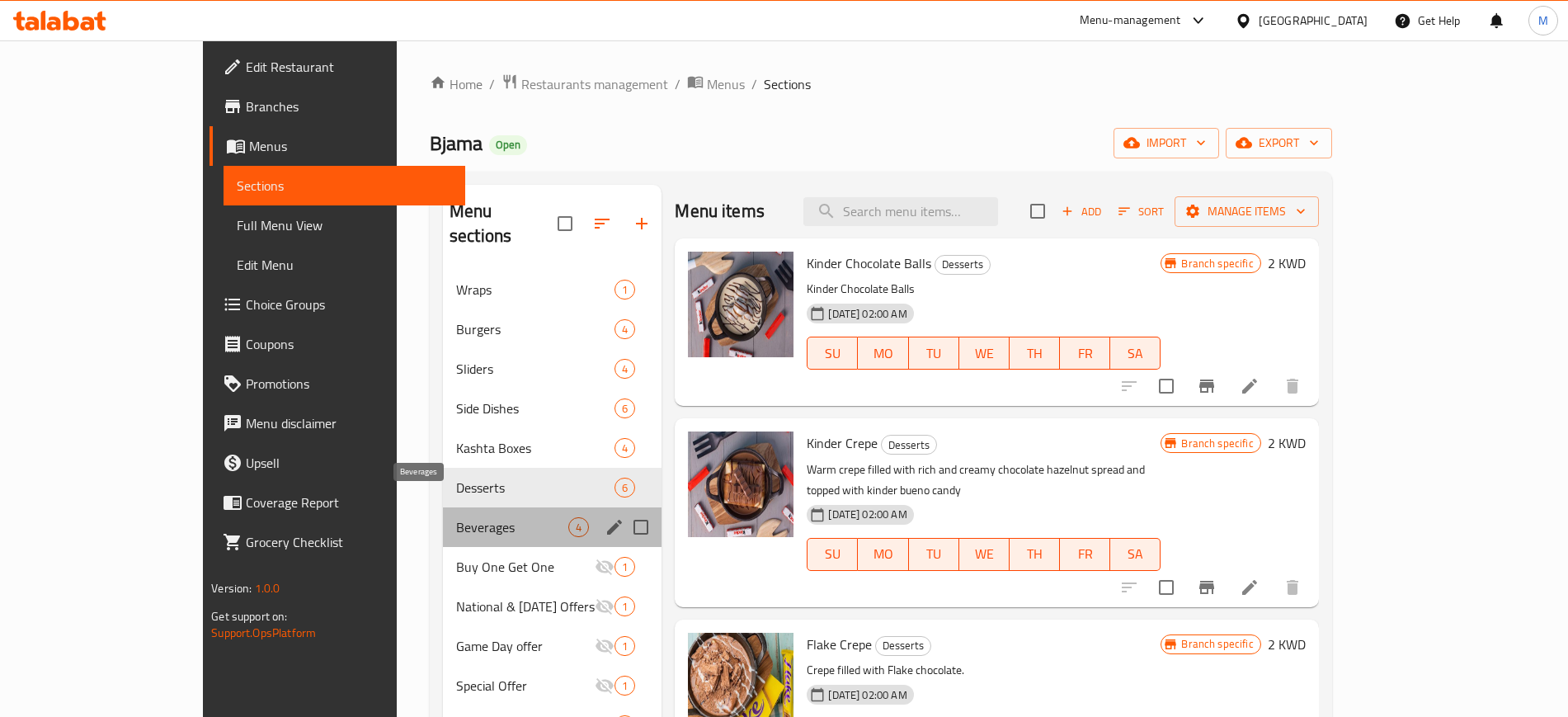
click at [456, 517] on span "Beverages" at bounding box center [512, 527] width 112 height 20
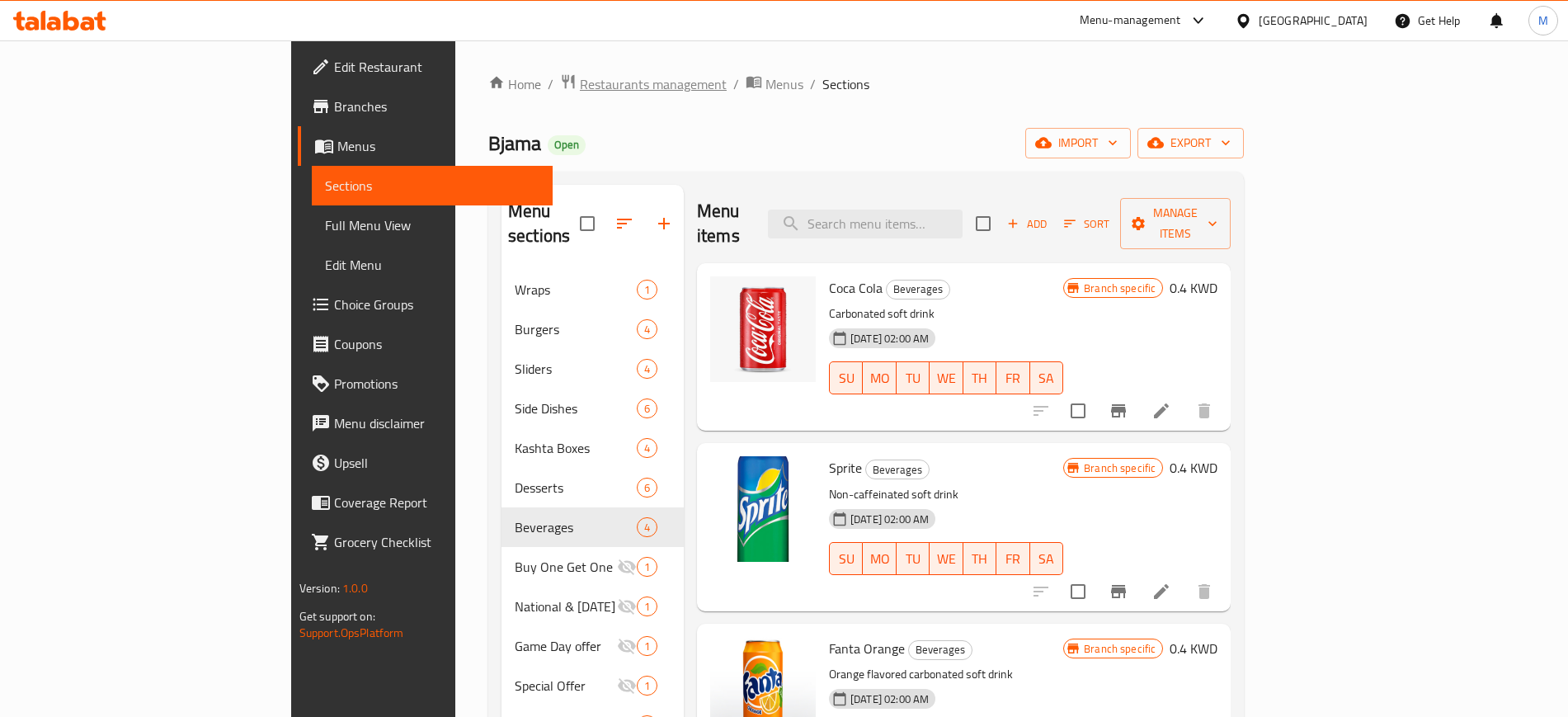
click at [580, 83] on span "Restaurants management" at bounding box center [653, 84] width 147 height 20
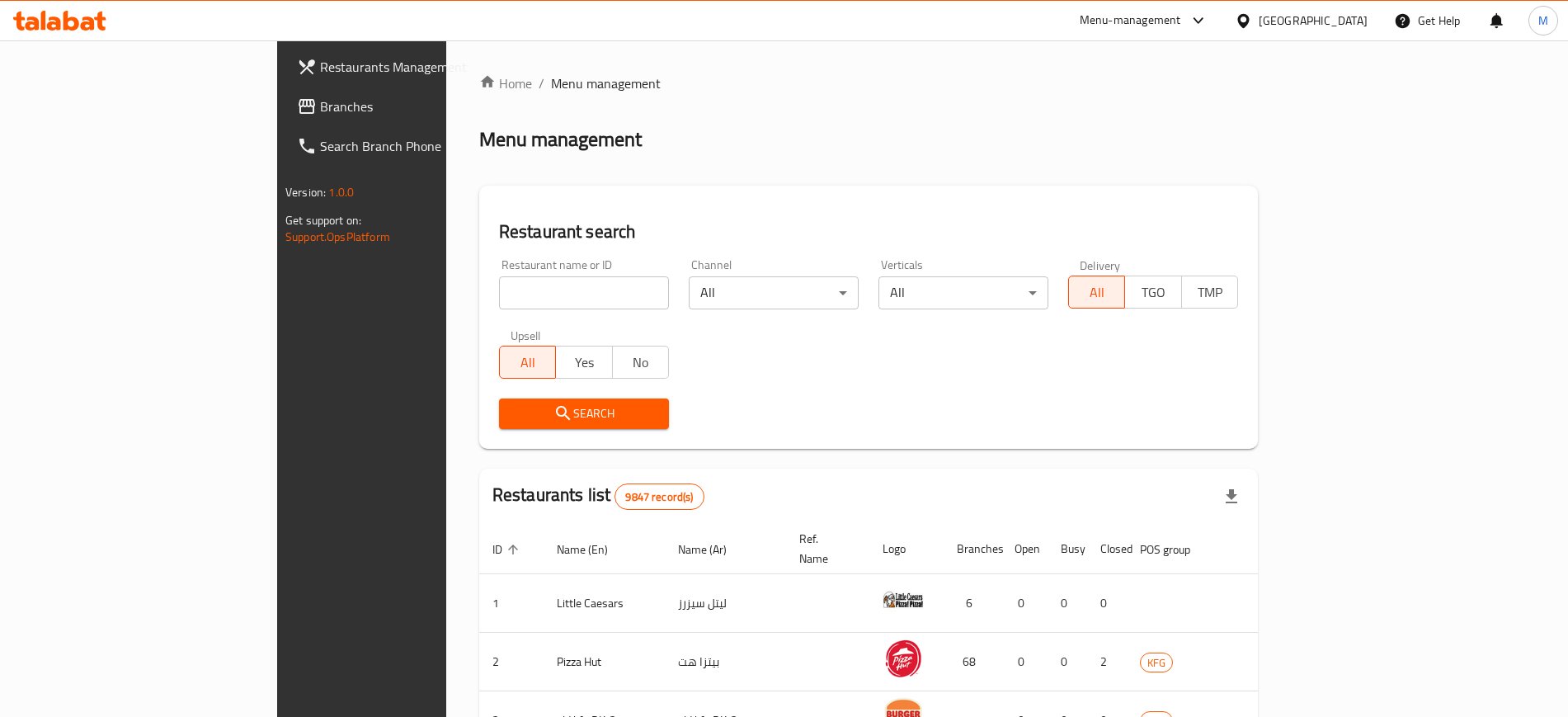
click at [499, 284] on input "search" at bounding box center [584, 293] width 170 height 33
type input "sandwich [PERSON_NAME]"
click button "Search" at bounding box center [584, 413] width 170 height 30
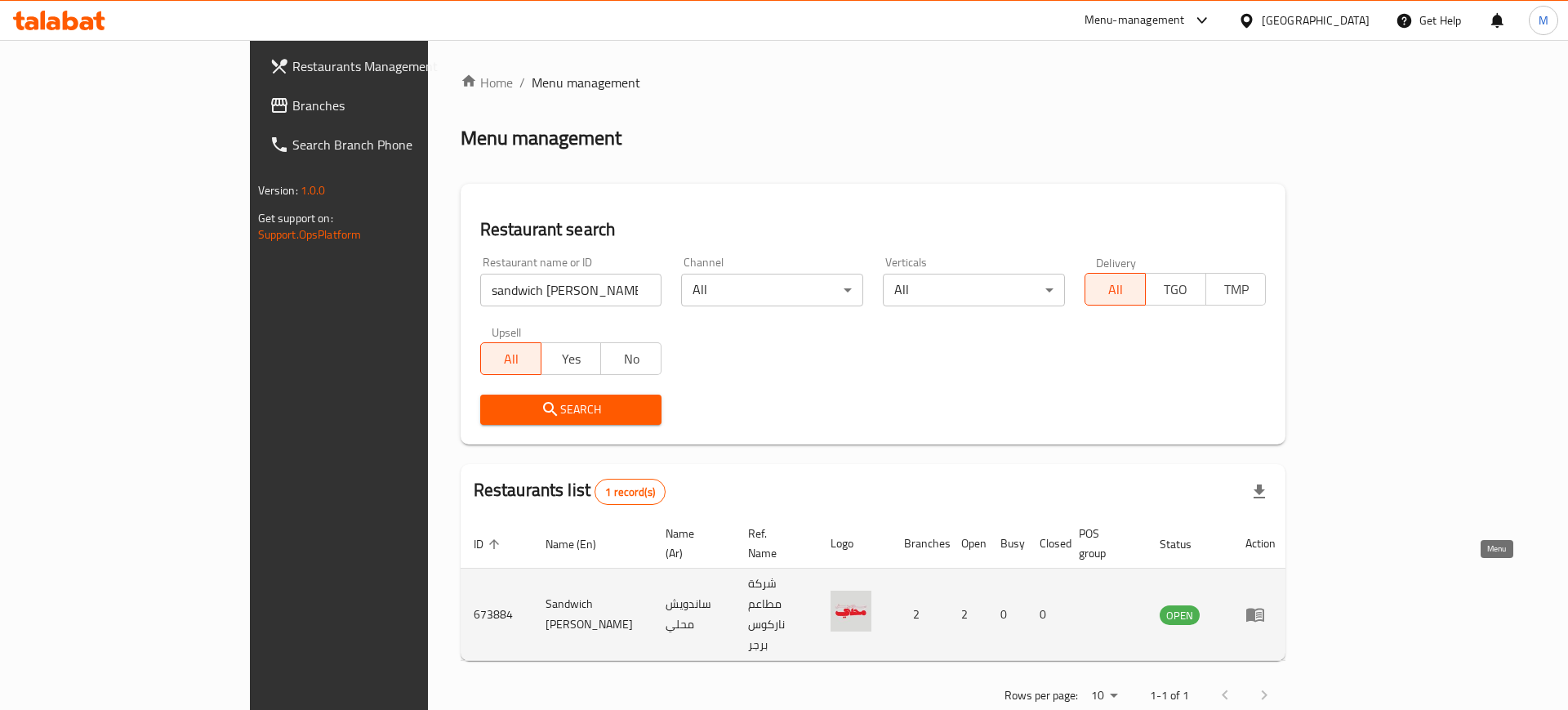
click at [1264, 609] on icon "enhanced table" at bounding box center [1255, 615] width 18 height 14
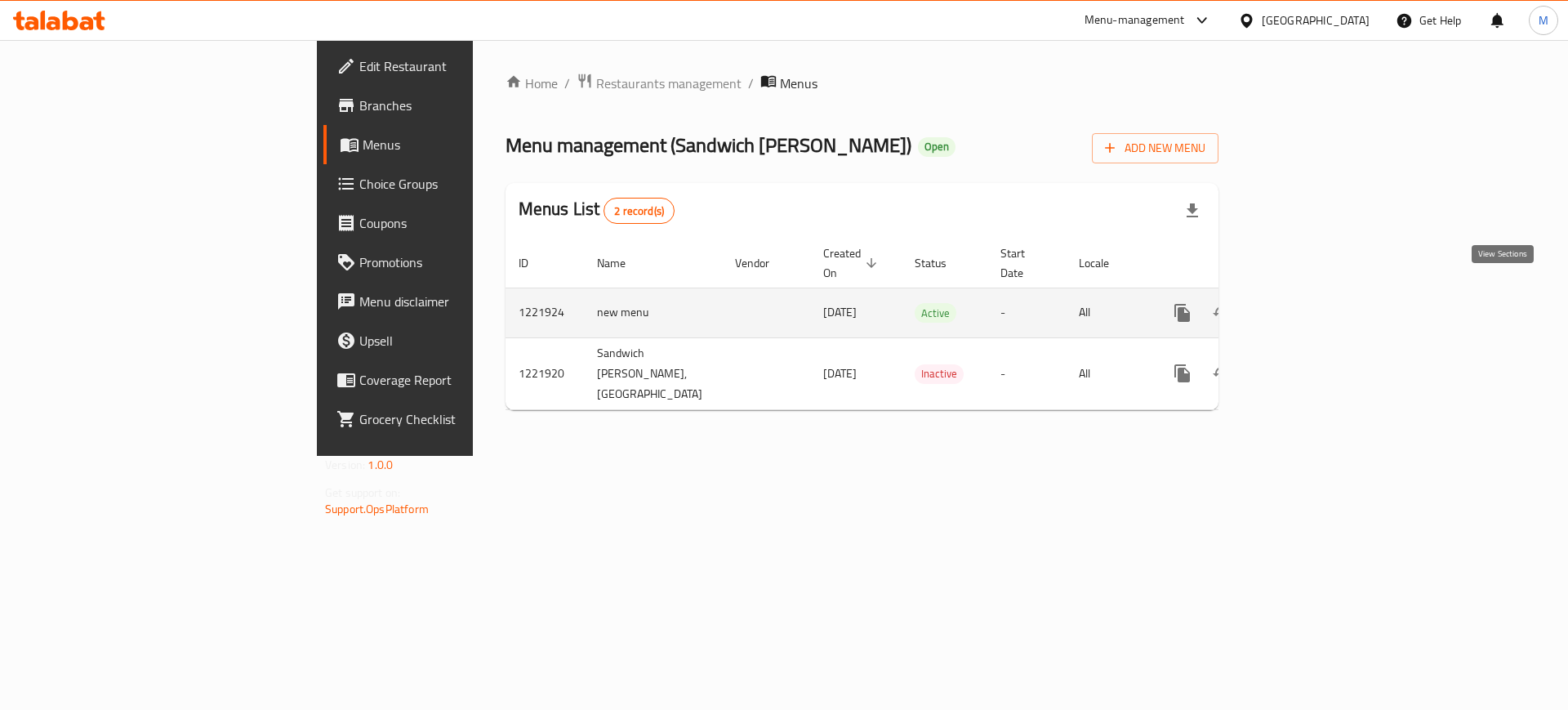
click at [1310, 304] on icon "enhanced table" at bounding box center [1300, 313] width 20 height 20
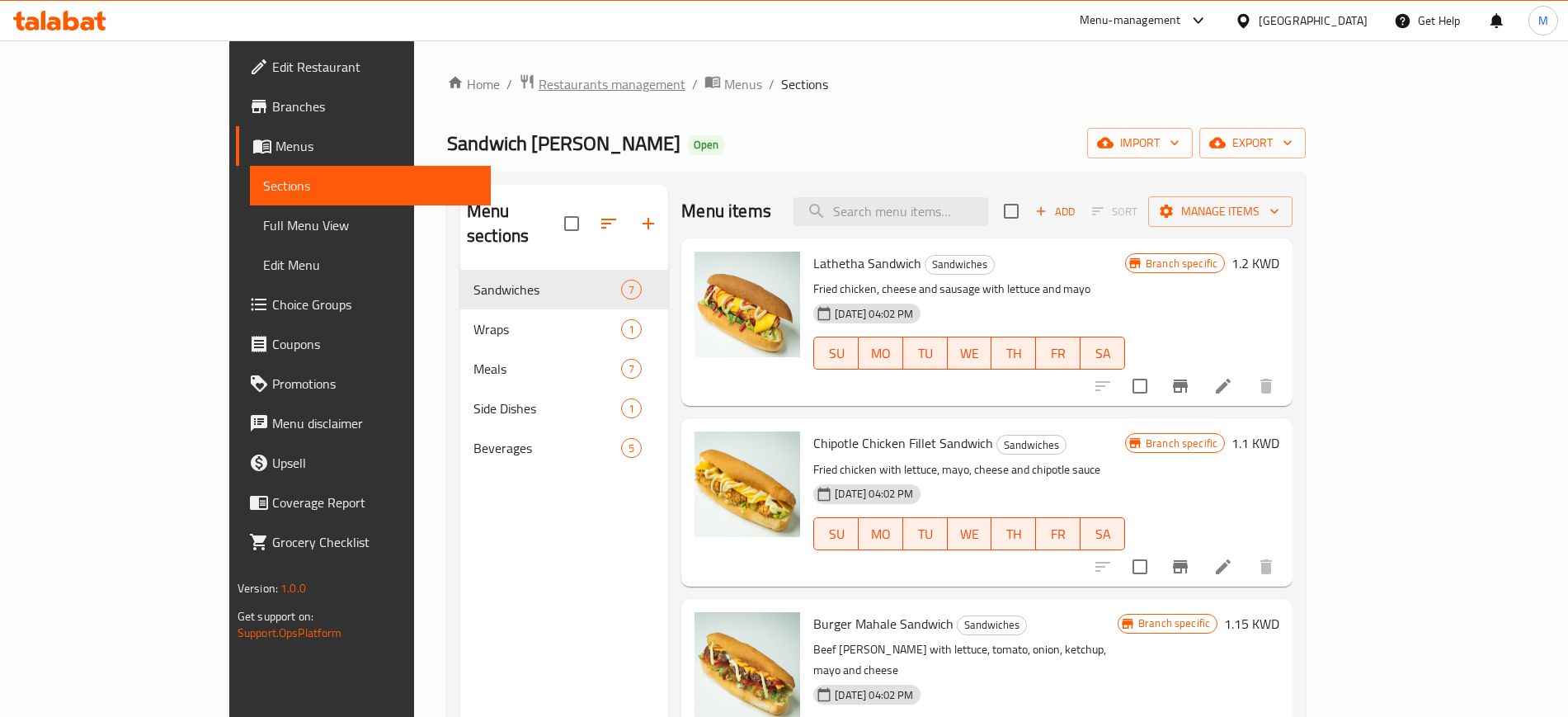
click at [539, 82] on span "Restaurants management" at bounding box center [612, 84] width 147 height 20
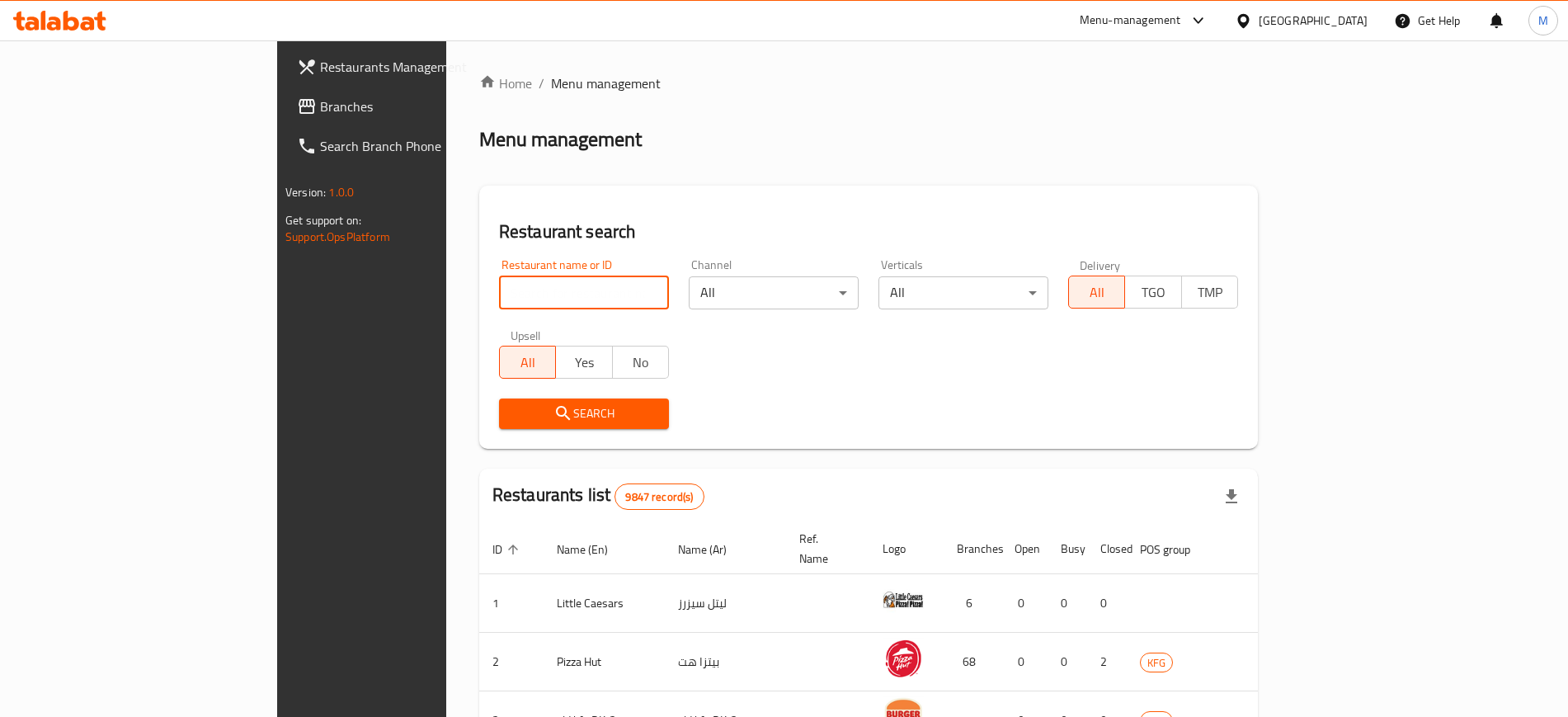
click at [499, 289] on input "search" at bounding box center [584, 293] width 170 height 33
type input "[PERSON_NAME]"
click button "Search" at bounding box center [584, 413] width 170 height 30
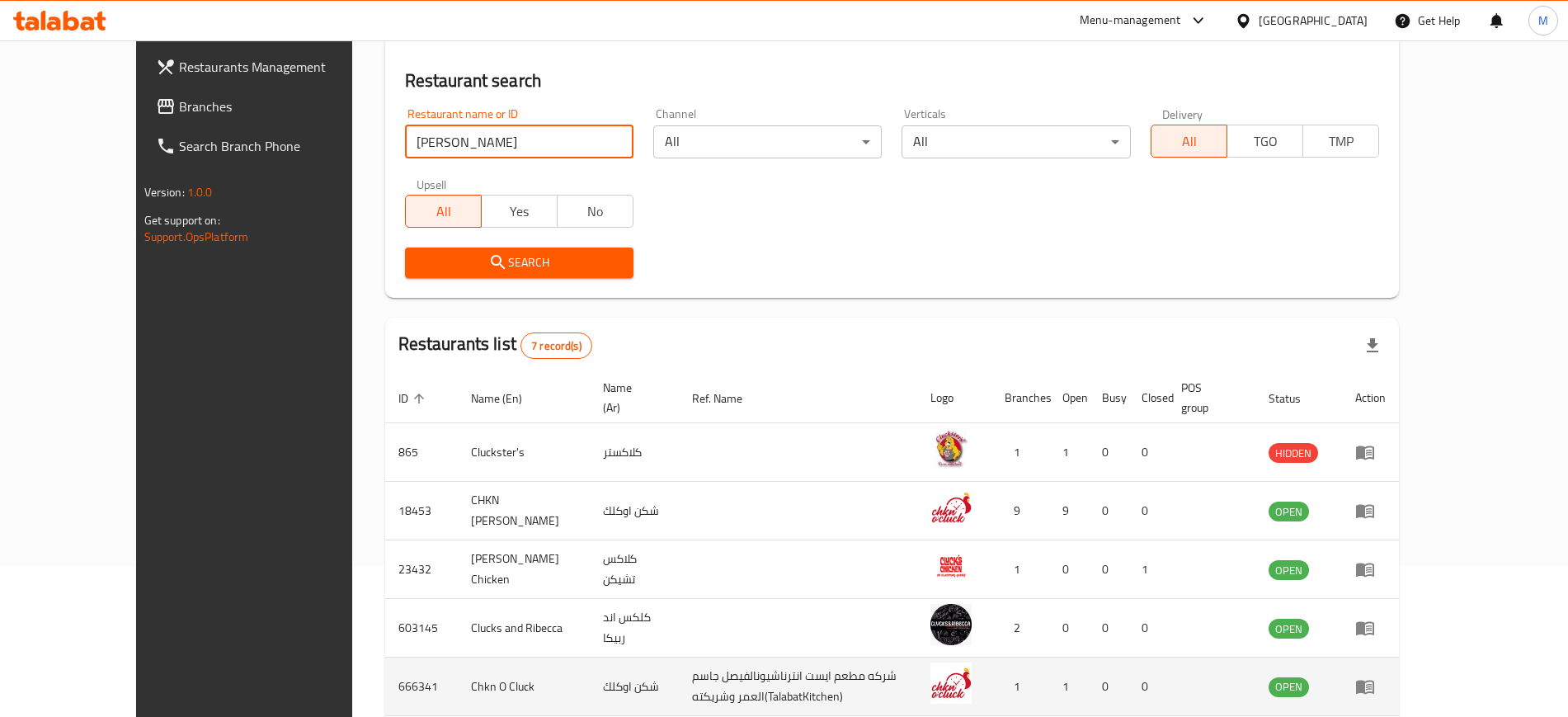
scroll to position [338, 0]
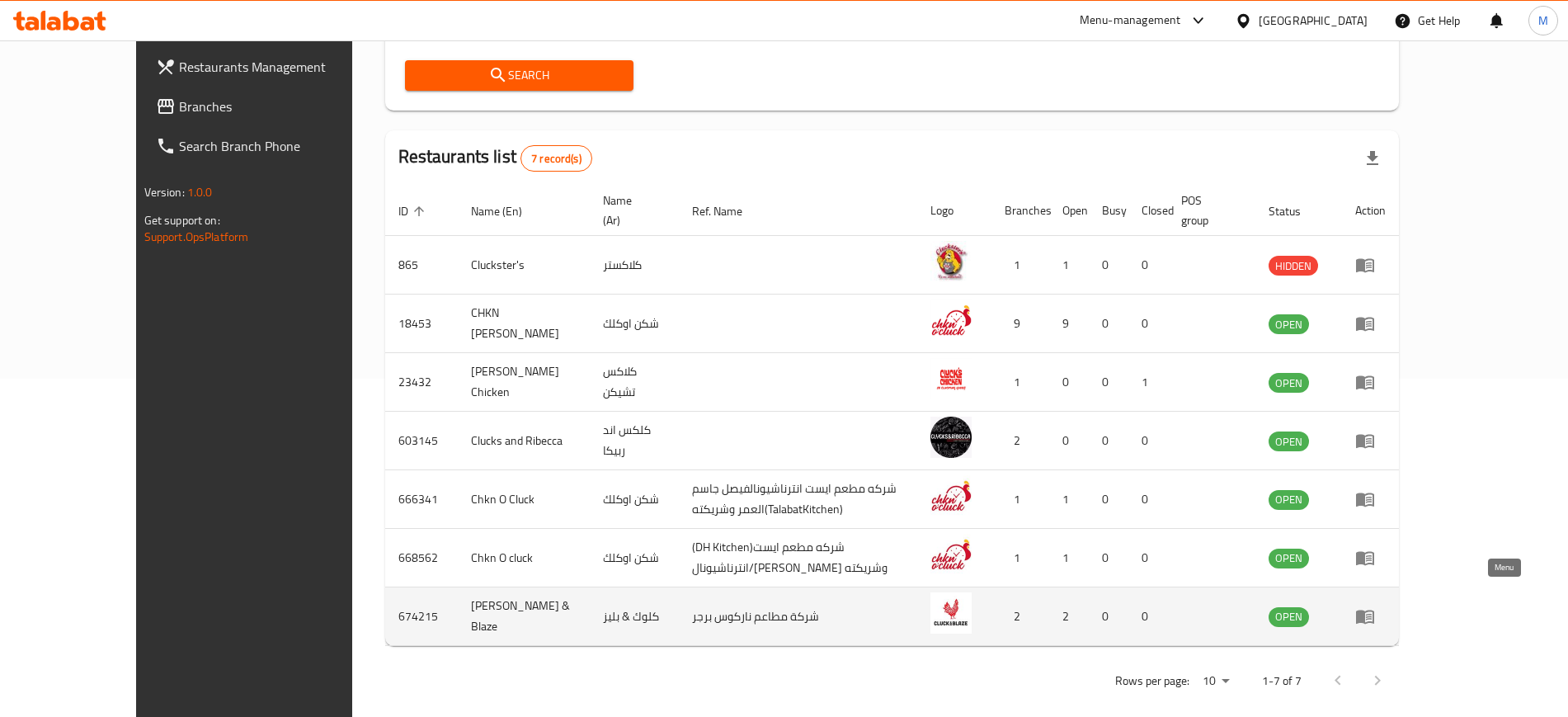
click at [1376, 607] on icon "enhanced table" at bounding box center [1366, 617] width 20 height 20
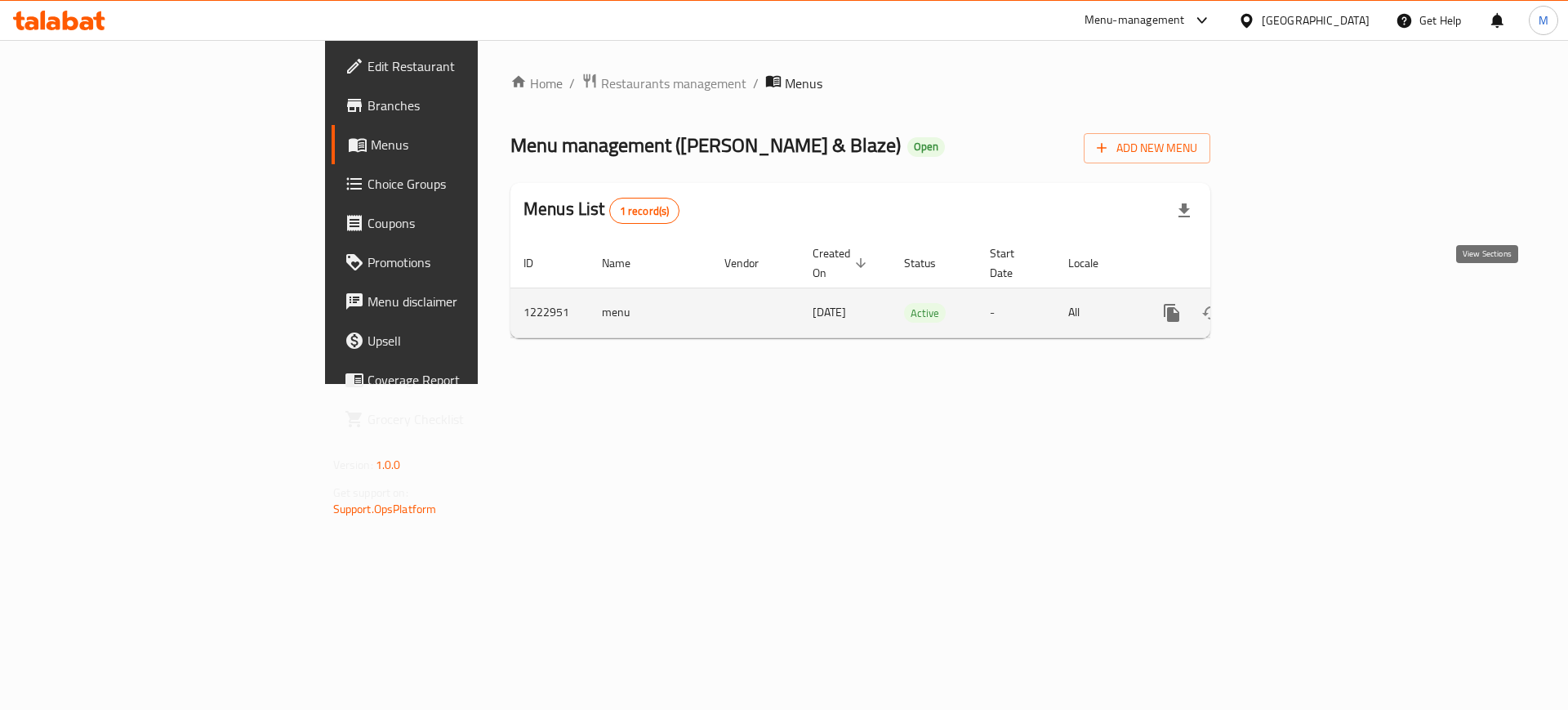
click at [1296, 305] on icon "enhanced table" at bounding box center [1289, 313] width 14 height 14
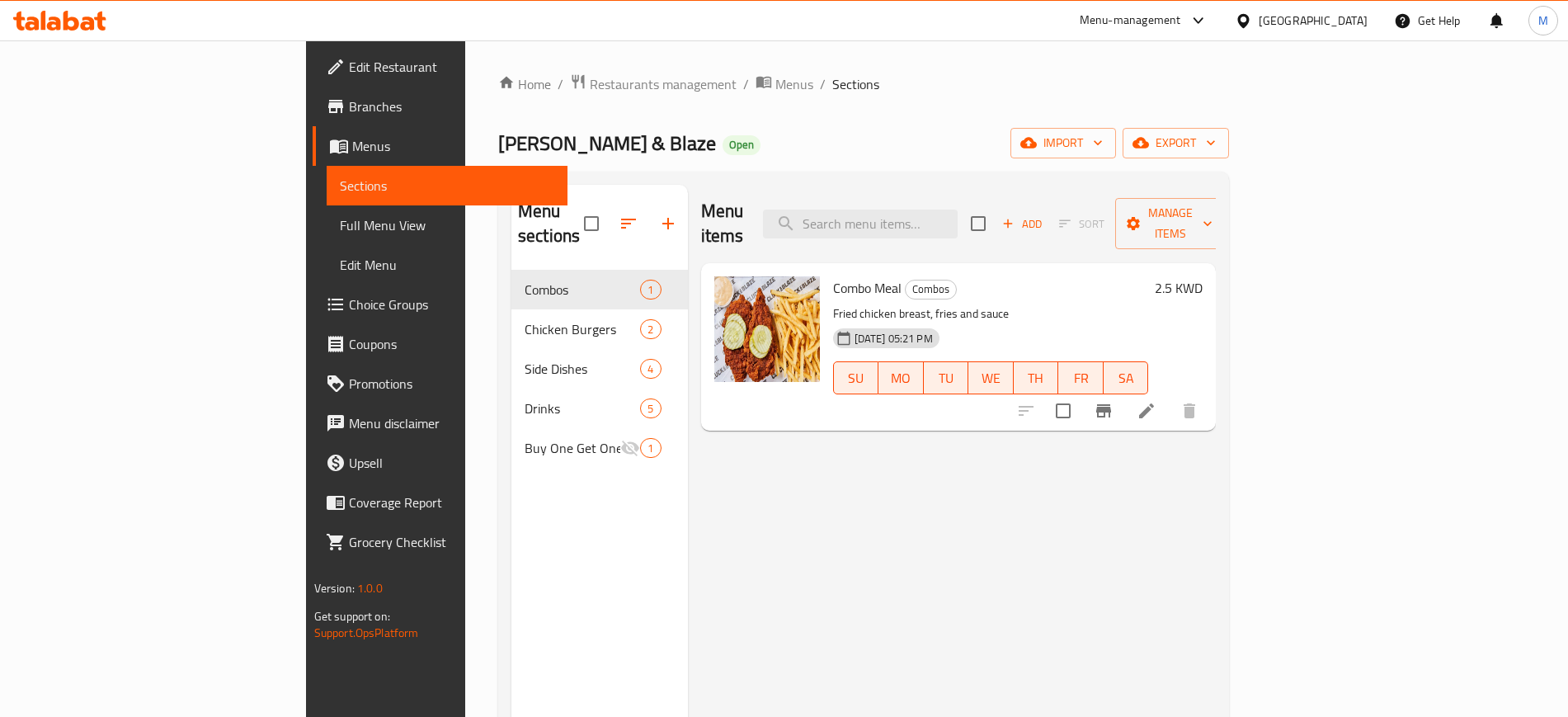
click at [911, 304] on p "Fried chicken breast, fries and sauce" at bounding box center [992, 314] width 316 height 21
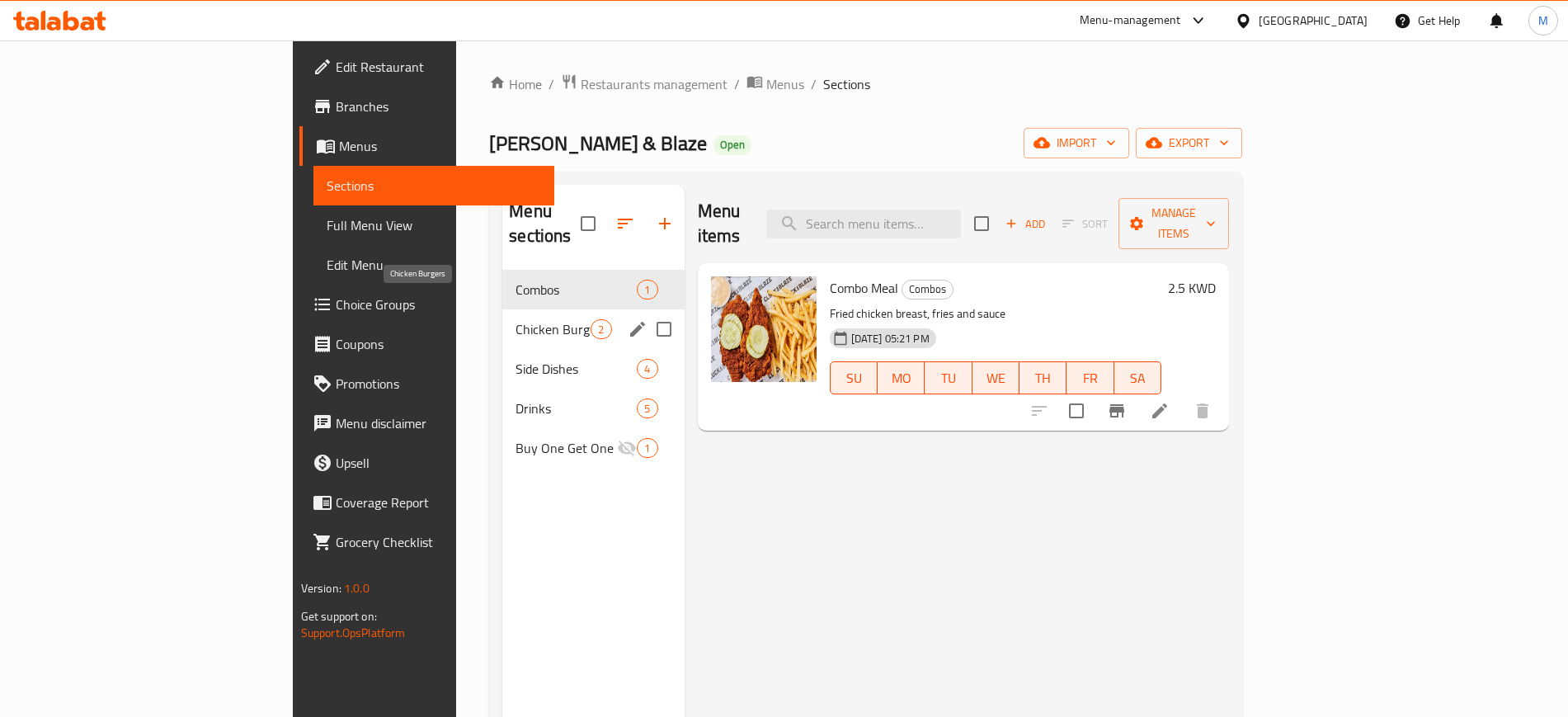
click at [515, 319] on span "Chicken Burgers" at bounding box center [553, 329] width 75 height 20
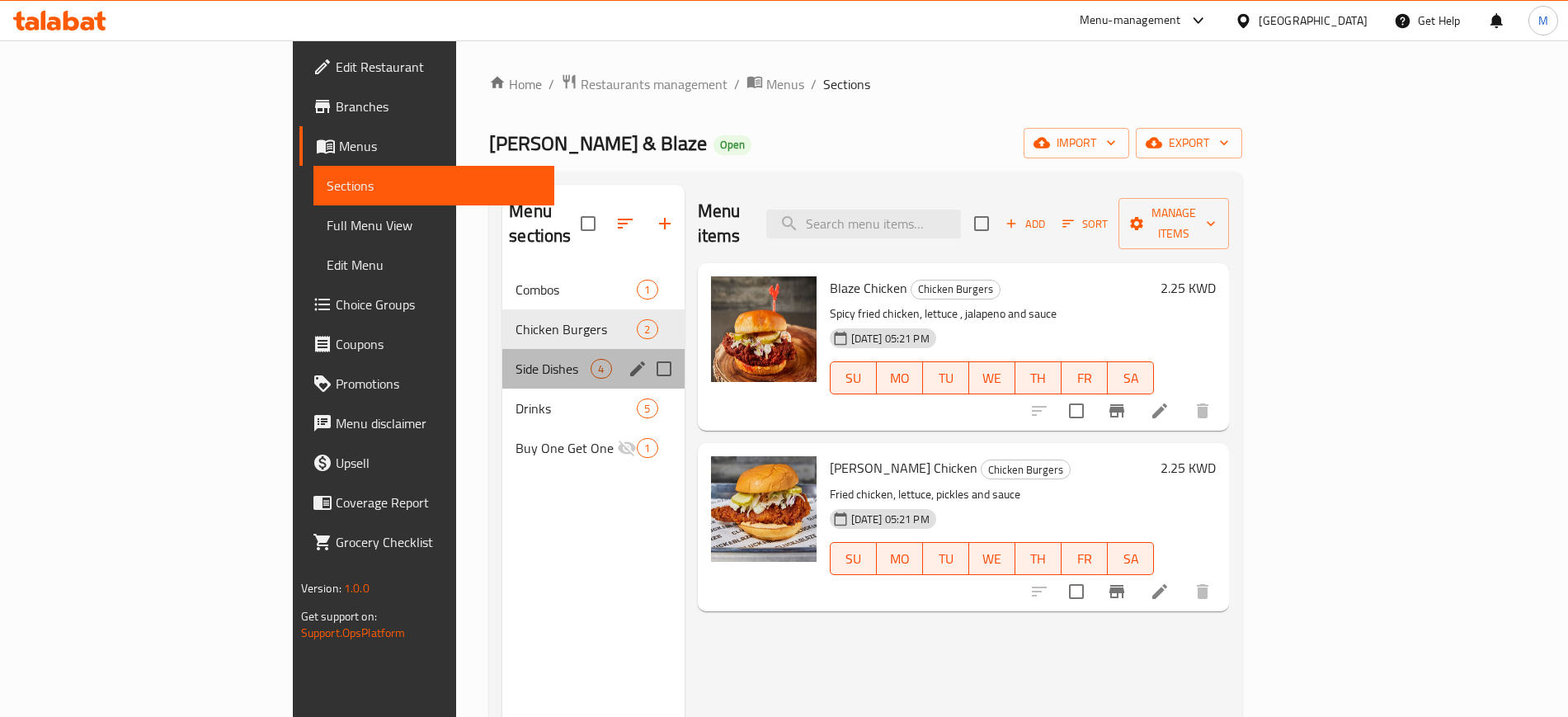
click at [503, 354] on div "Side Dishes 4" at bounding box center [593, 369] width 182 height 39
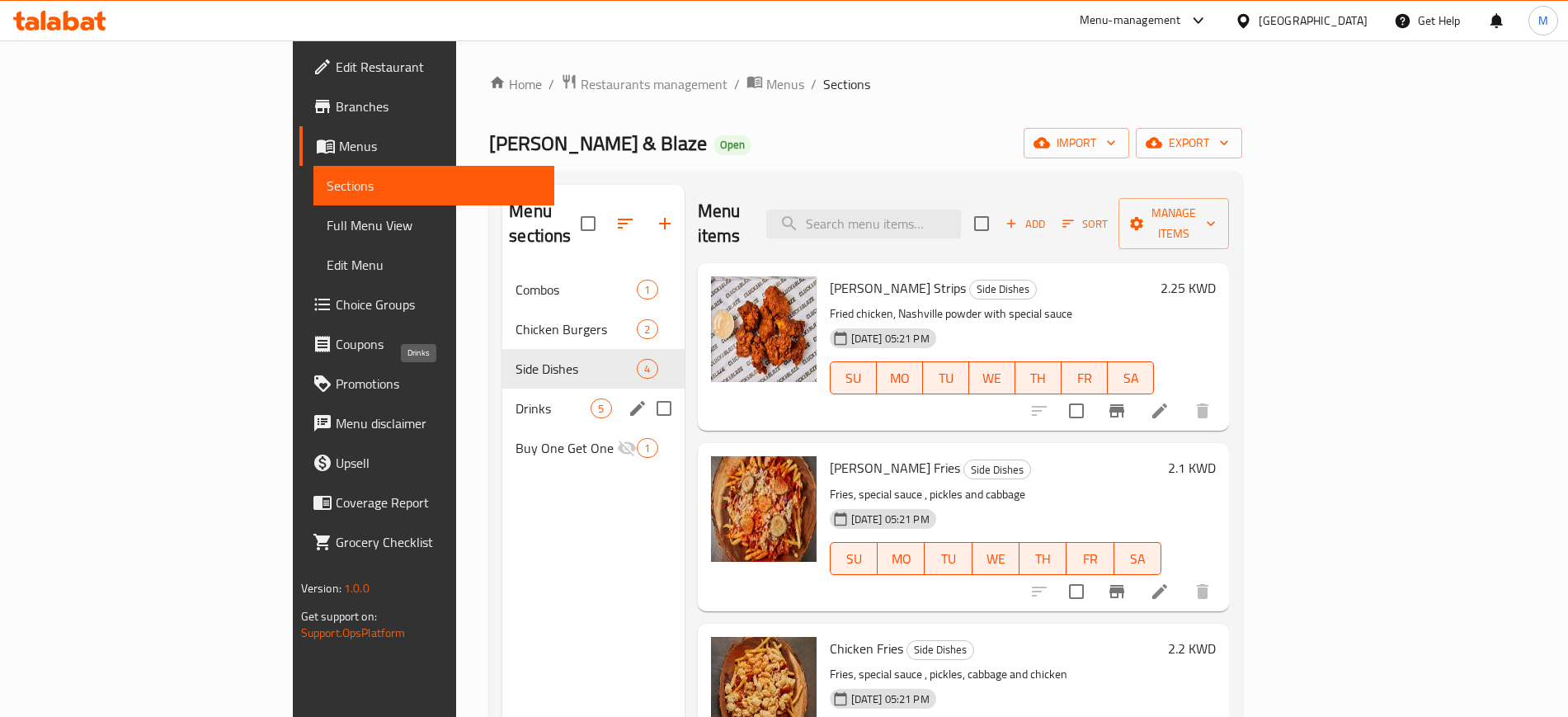
click at [515, 399] on span "Drinks" at bounding box center [553, 409] width 75 height 20
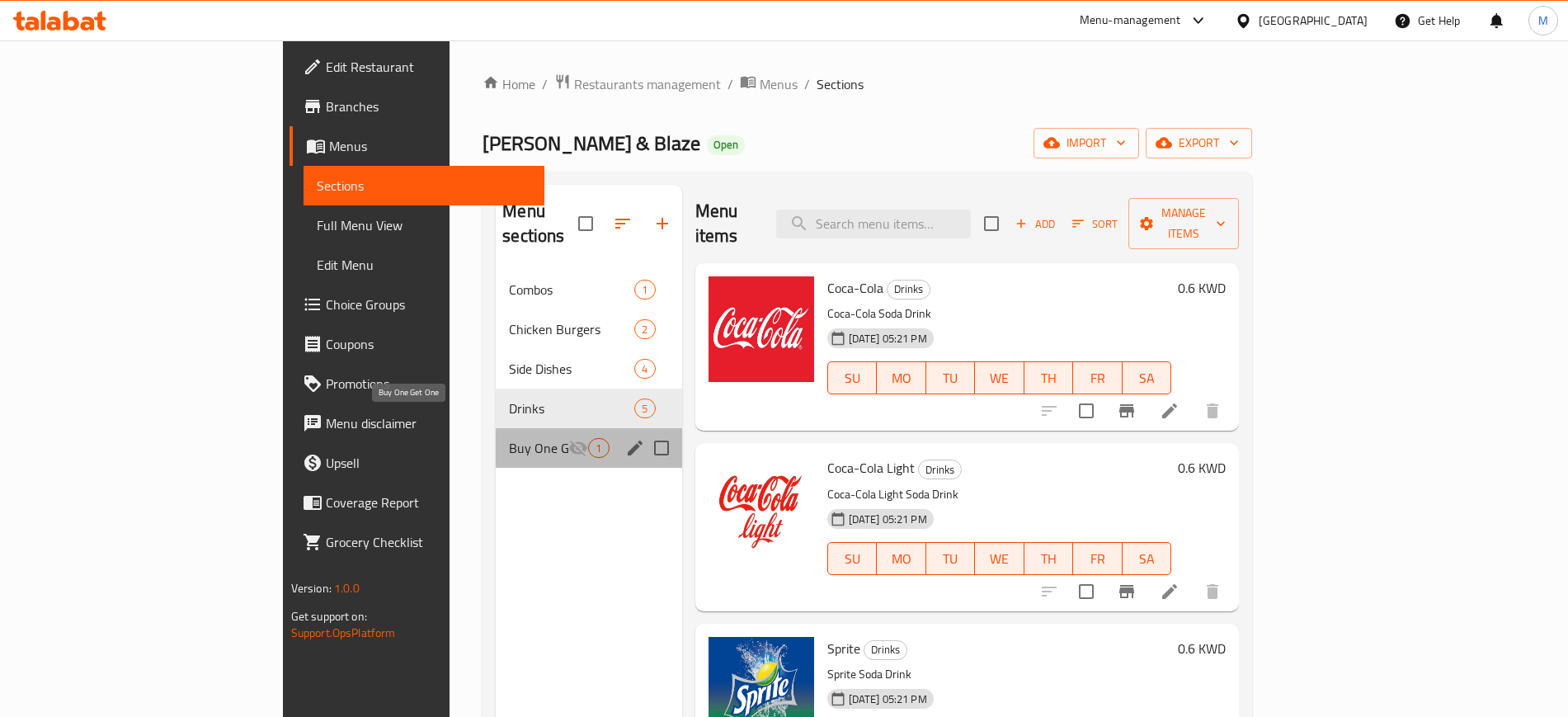
click at [509, 438] on span "Buy One Get One" at bounding box center [538, 448] width 59 height 20
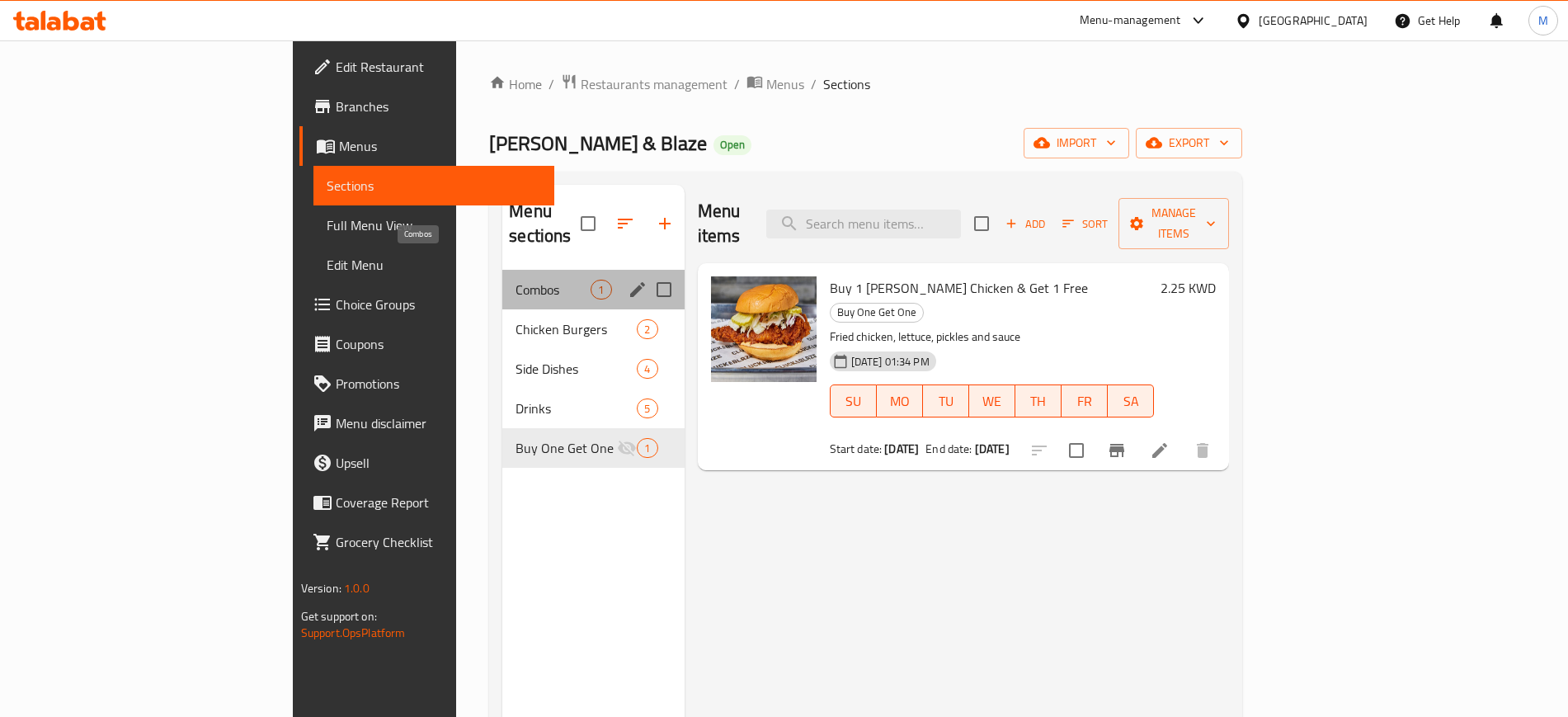
click at [515, 280] on span "Combos" at bounding box center [553, 290] width 75 height 20
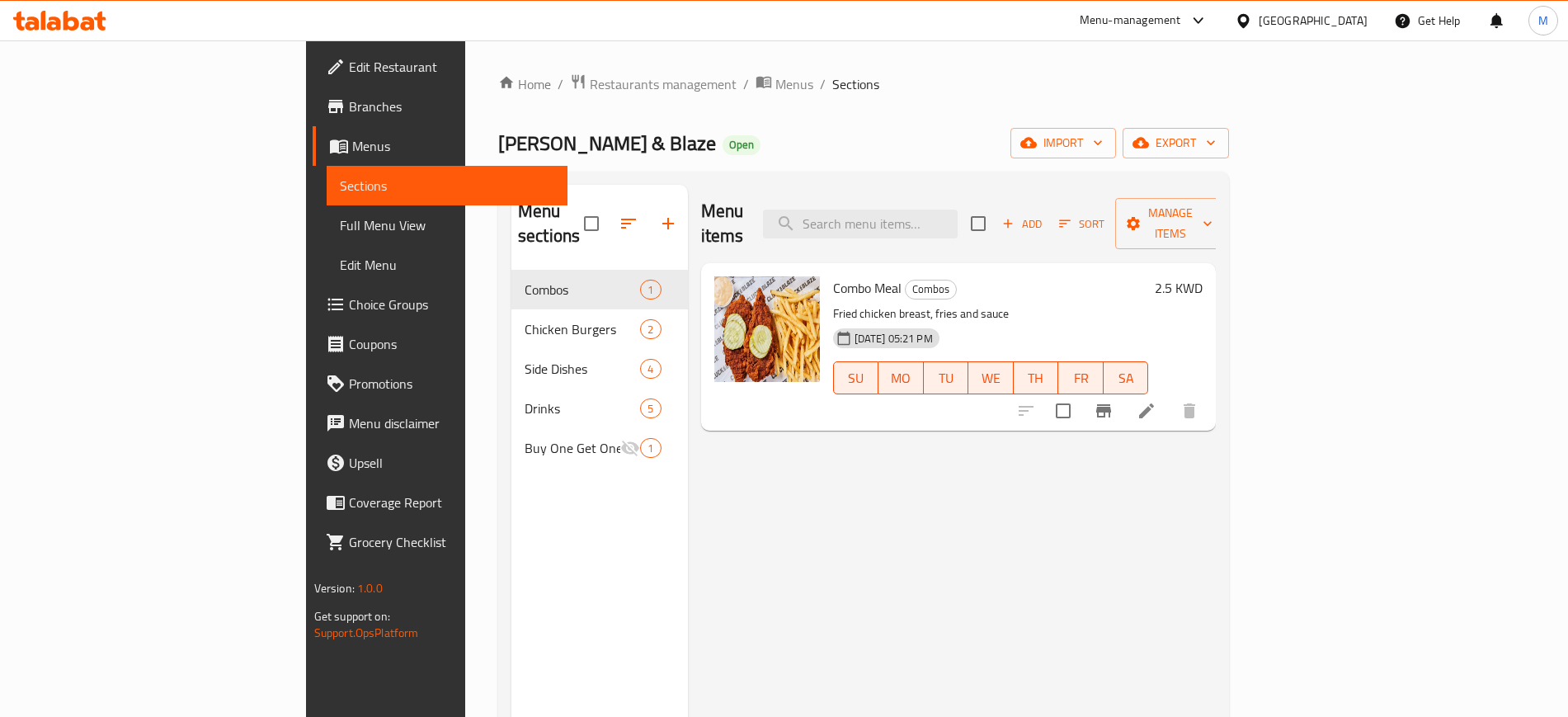
click at [542, 134] on div "[PERSON_NAME] & Blaze Open import export" at bounding box center [863, 142] width 731 height 30
click at [42, 11] on icon at bounding box center [59, 21] width 93 height 20
